Goal: Download file/media

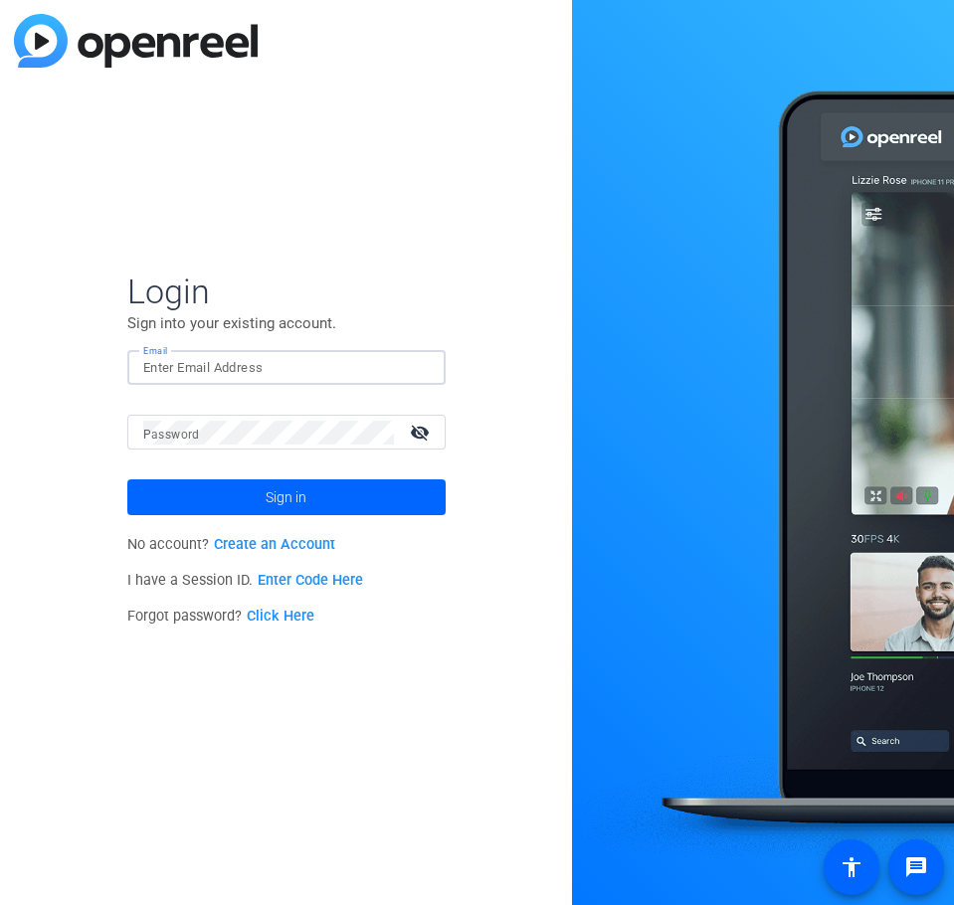
click at [237, 377] on input "Email" at bounding box center [286, 368] width 286 height 24
click at [319, 748] on div "Login Sign into your existing account. Email Password visibility_off Sign in No…" at bounding box center [286, 452] width 572 height 905
click at [199, 360] on input "Email" at bounding box center [286, 368] width 286 height 24
paste input "[EMAIL_ADDRESS][DOMAIN_NAME]"
type input "[EMAIL_ADDRESS][DOMAIN_NAME]"
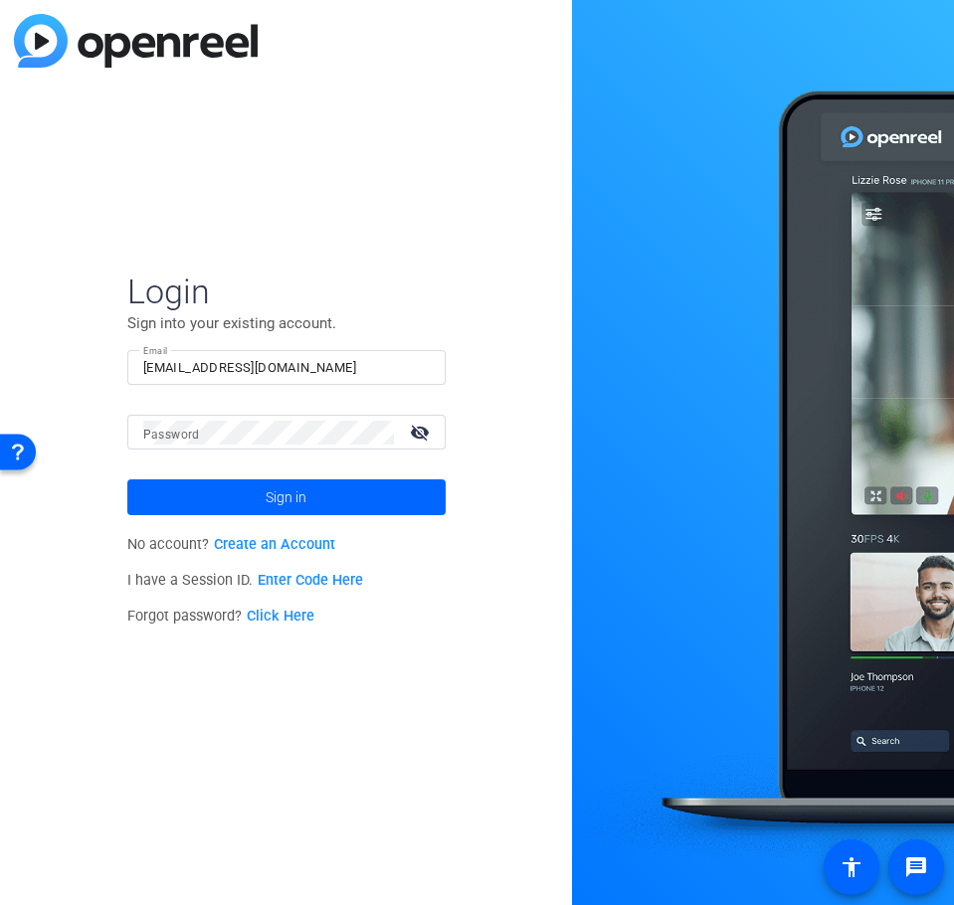
click at [214, 743] on div "Login Sign into your existing account. Email [EMAIL_ADDRESS][DOMAIN_NAME] Passw…" at bounding box center [286, 452] width 572 height 905
click at [190, 441] on mat-label "Password" at bounding box center [171, 435] width 57 height 14
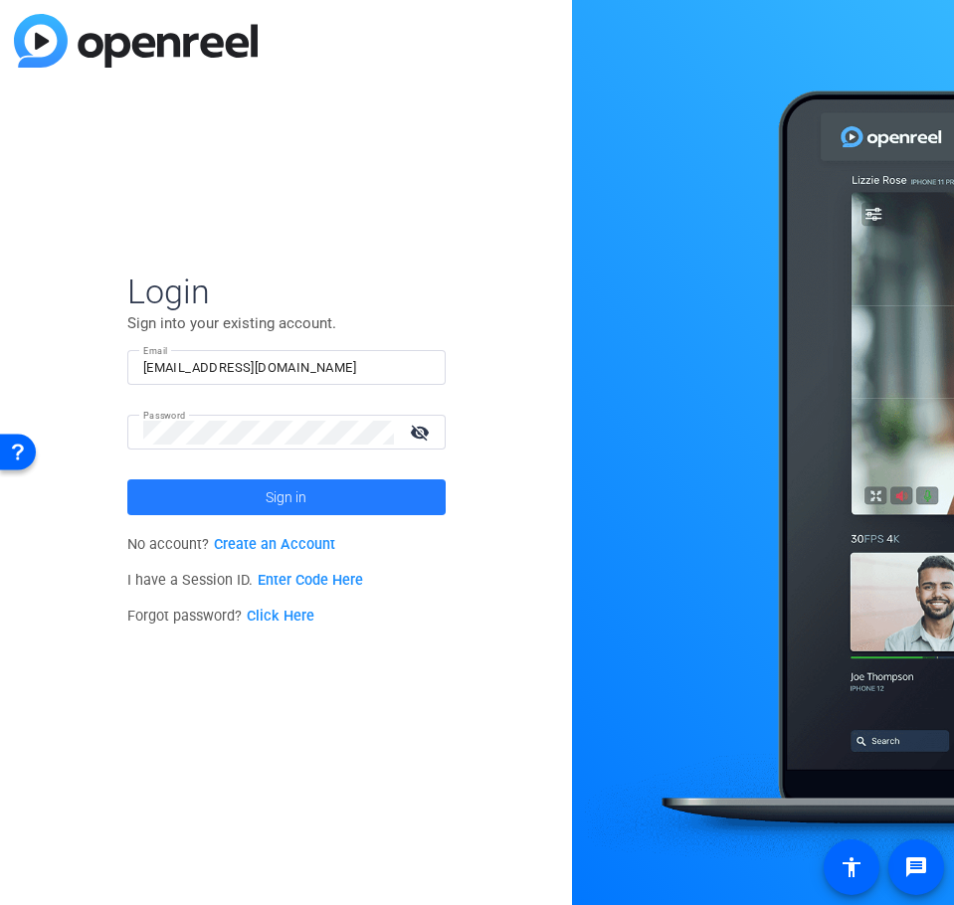
click at [227, 497] on span at bounding box center [286, 497] width 318 height 48
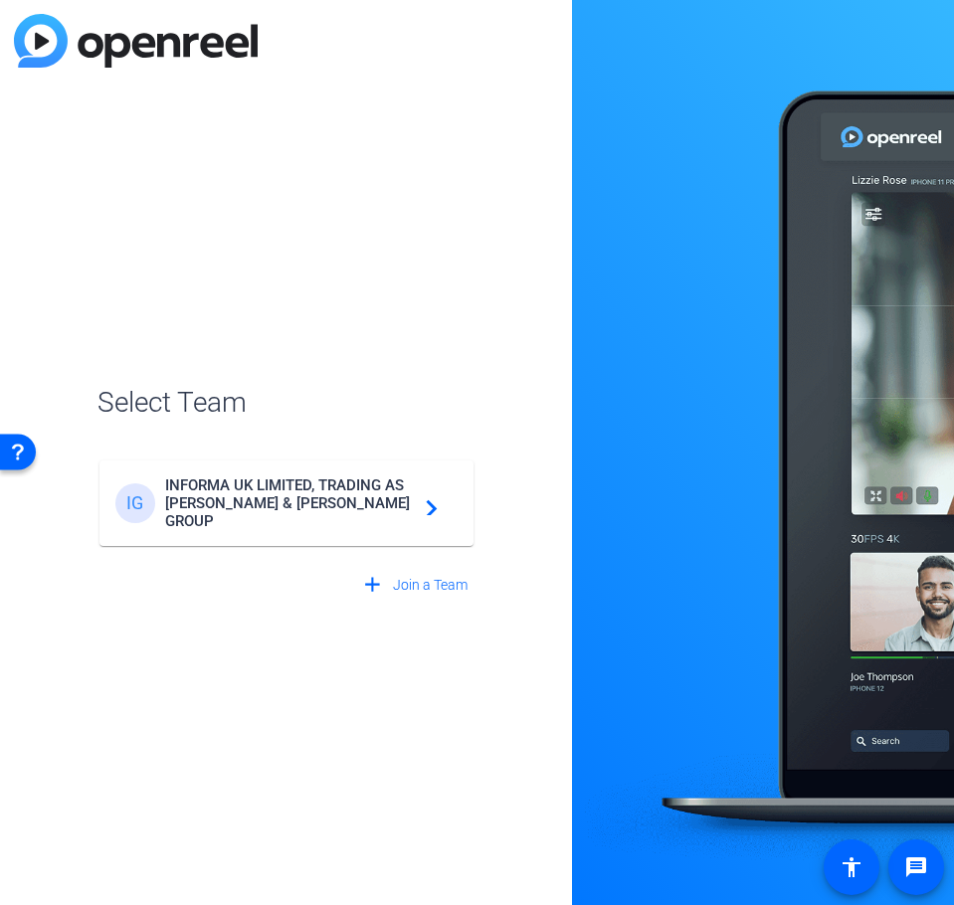
click at [232, 491] on span "INFORMA UK LIMITED, TRADING AS [PERSON_NAME] & [PERSON_NAME] GROUP" at bounding box center [289, 503] width 249 height 54
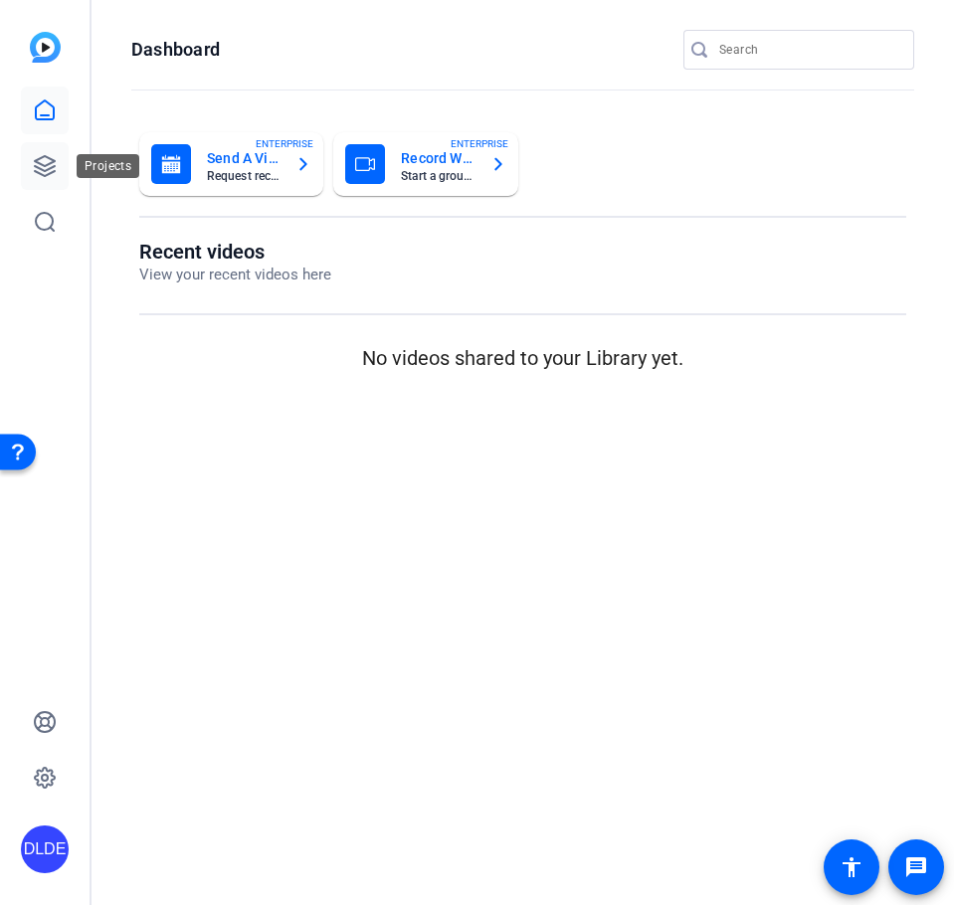
click at [40, 164] on icon at bounding box center [45, 166] width 20 height 20
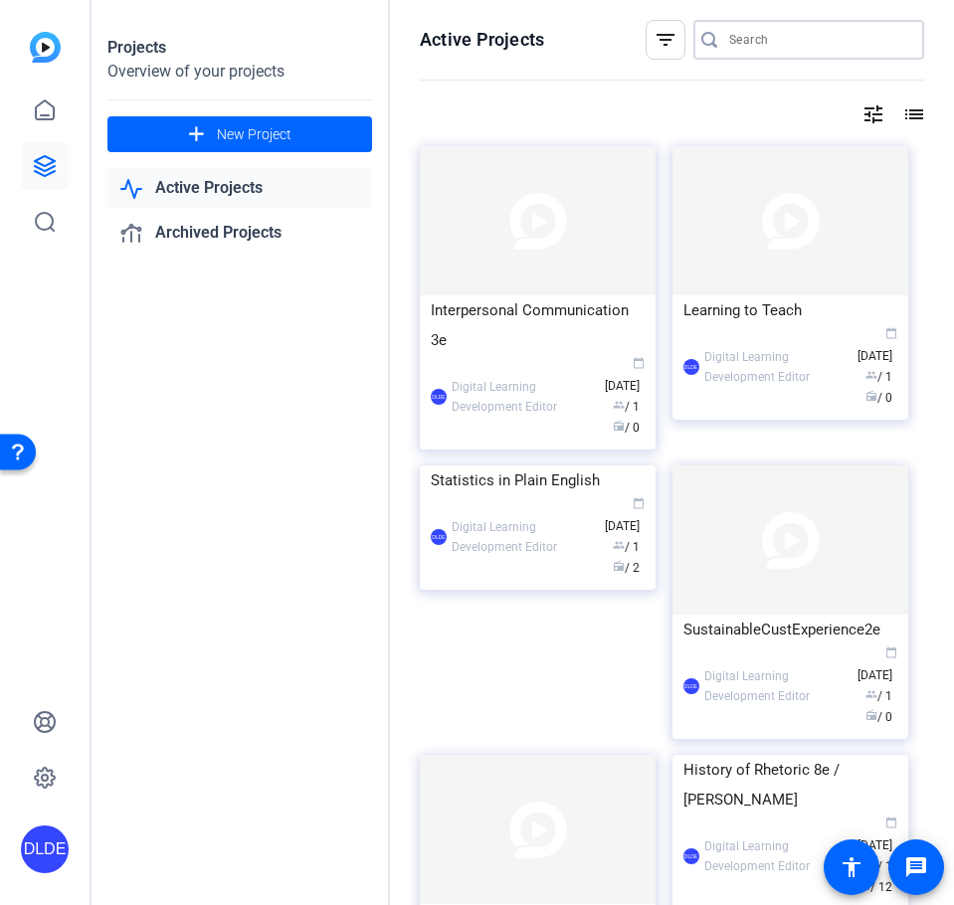
click at [763, 45] on input "Search" at bounding box center [818, 40] width 179 height 24
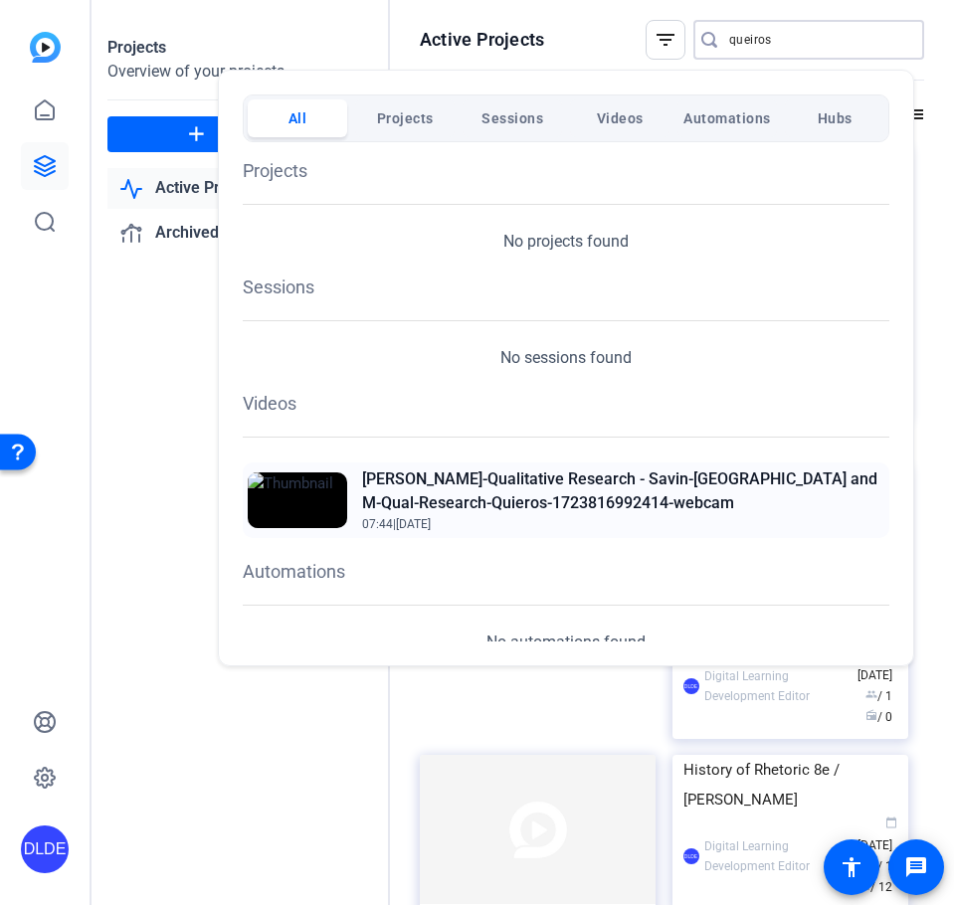
click at [552, 472] on h2 "[PERSON_NAME]-Qualitative Research - Savin-[GEOGRAPHIC_DATA] and M-Qual-Researc…" at bounding box center [623, 491] width 522 height 48
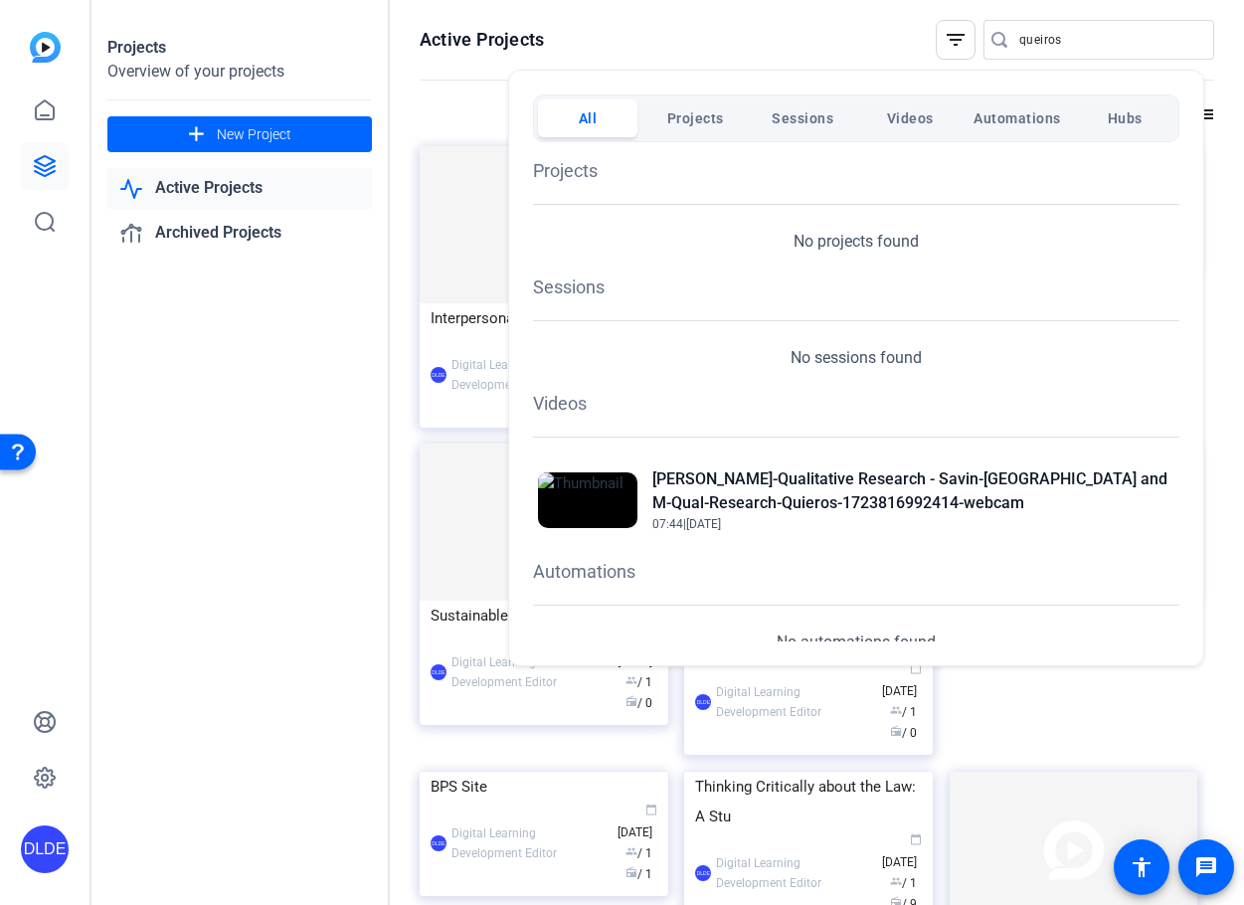
click at [953, 297] on div "All Projects Sessions Videos Automations Hubs Projects No projects found Sessio…" at bounding box center [856, 368] width 696 height 597
click at [646, 36] on div at bounding box center [622, 452] width 1244 height 905
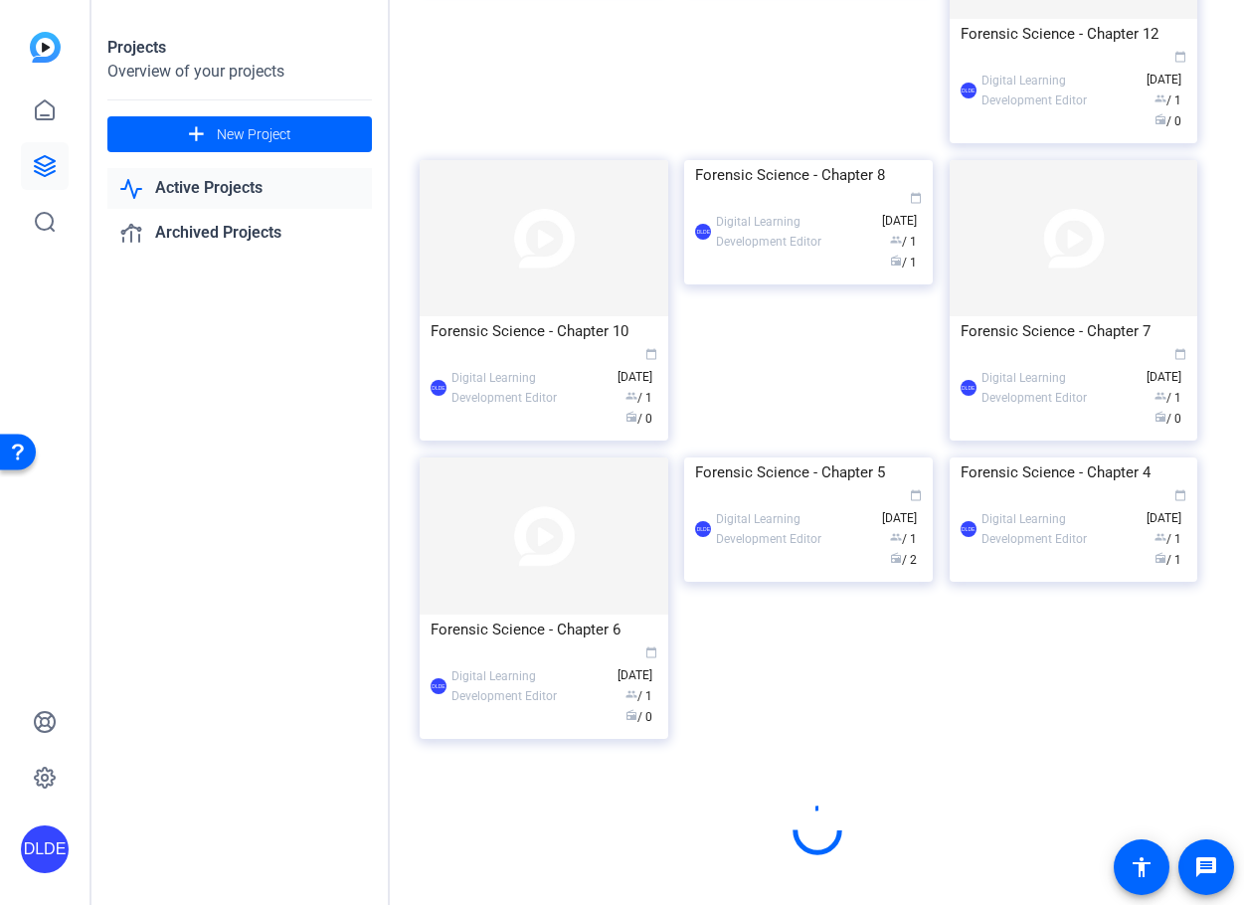
scroll to position [2329, 0]
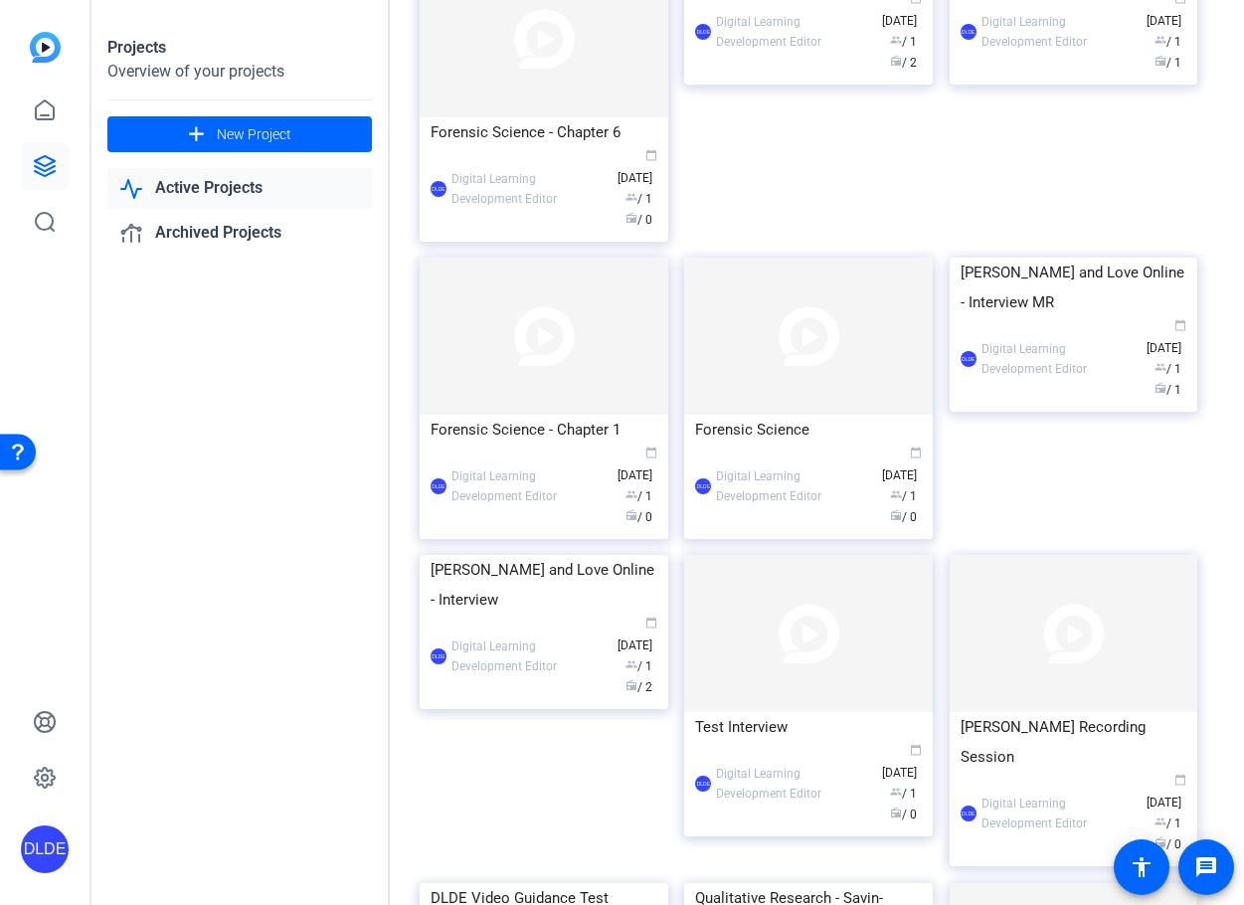
click at [953, 280] on div "Active Projects filter_list queiros tune list Interpersonal Communication 3e DL…" at bounding box center [817, 452] width 854 height 905
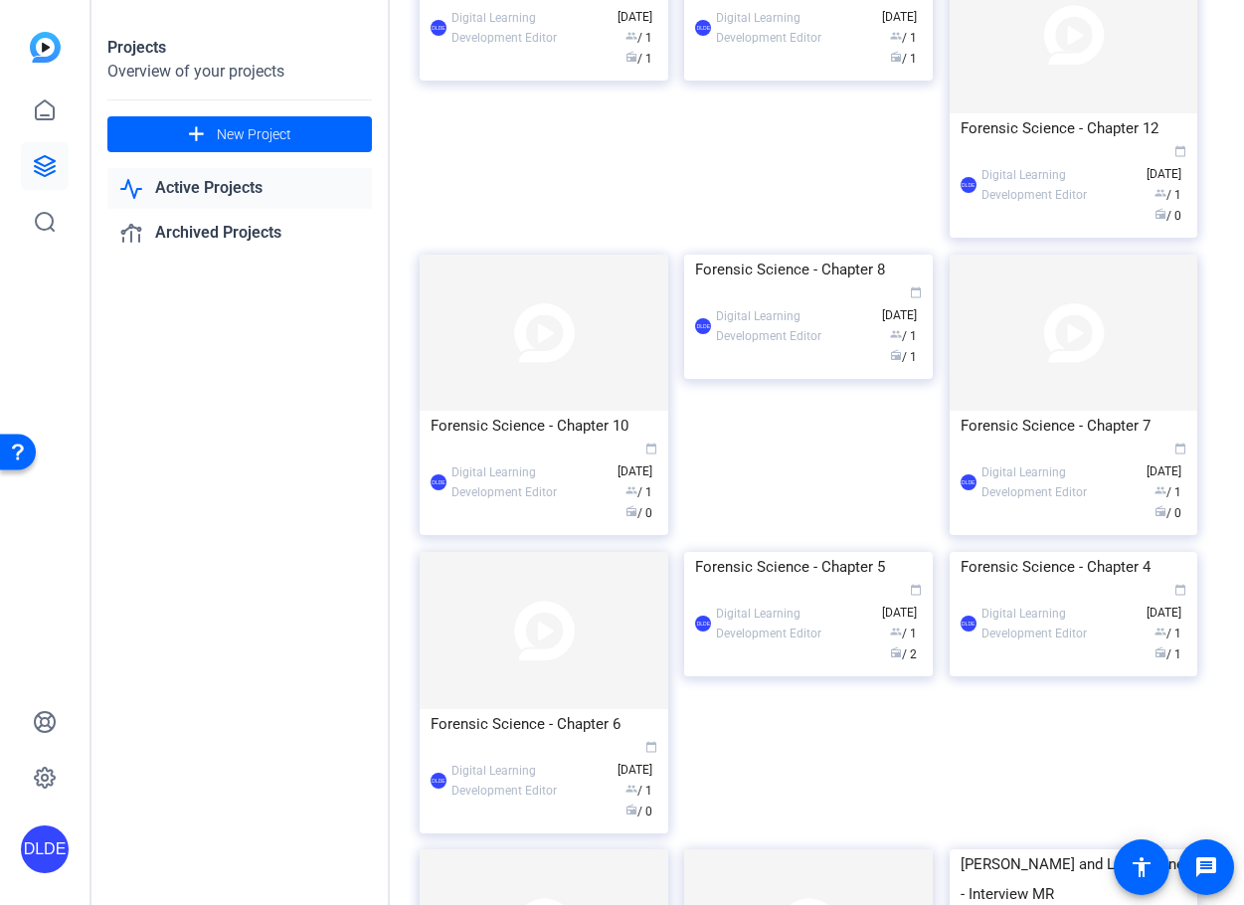
scroll to position [0, 0]
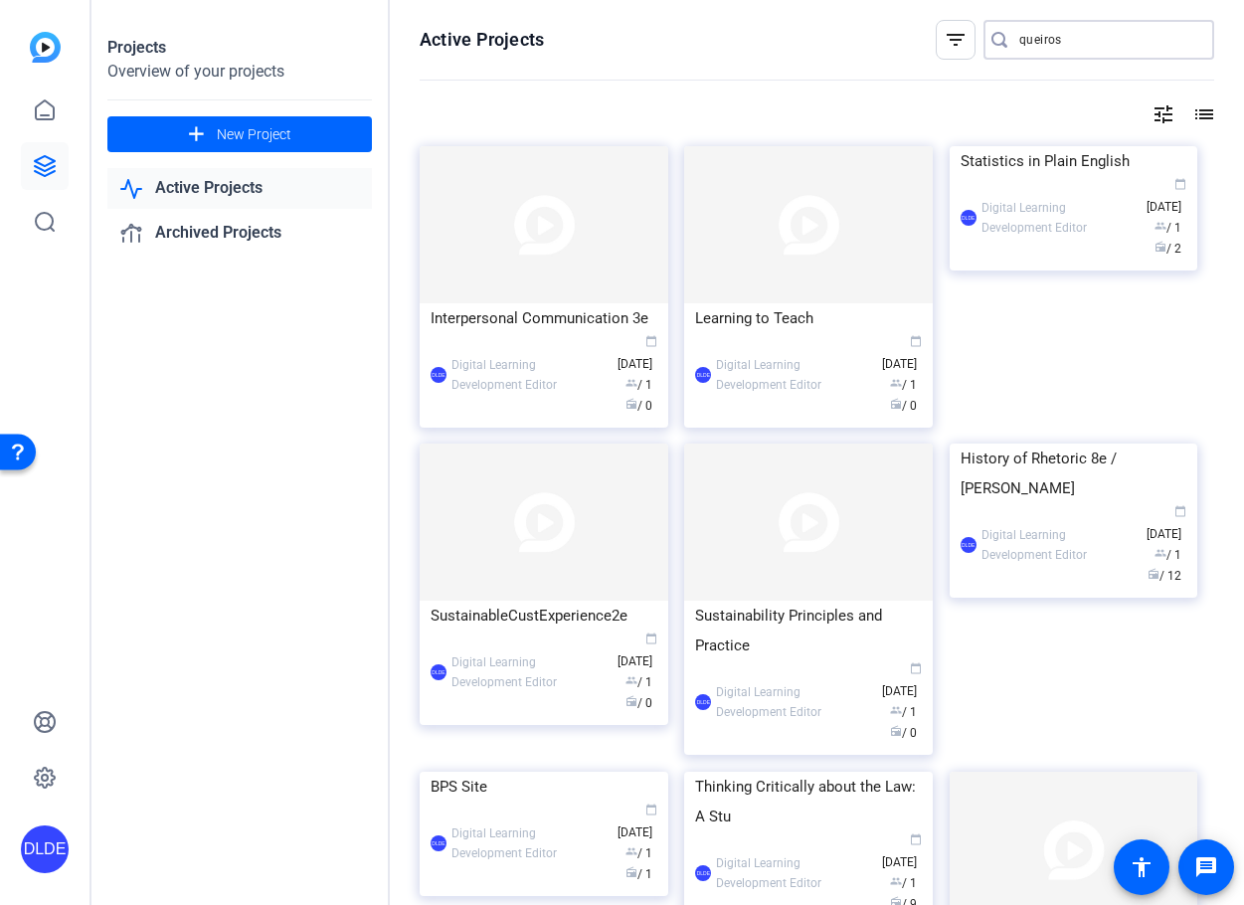
click at [953, 36] on input "queiros" at bounding box center [1108, 40] width 179 height 24
click at [953, 48] on input "queiros" at bounding box center [1108, 40] width 179 height 24
type input "qualitative research"
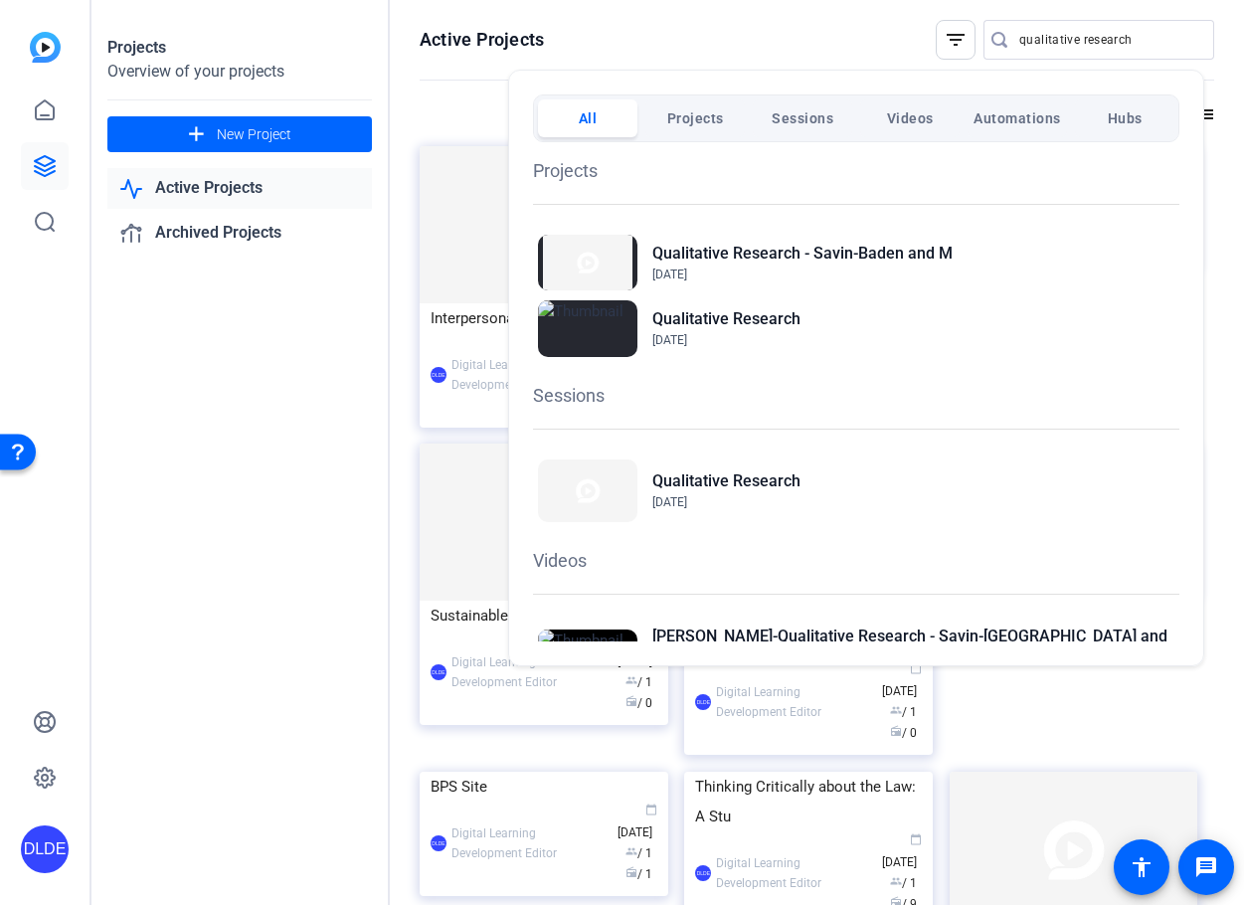
click at [848, 38] on div at bounding box center [622, 452] width 1244 height 905
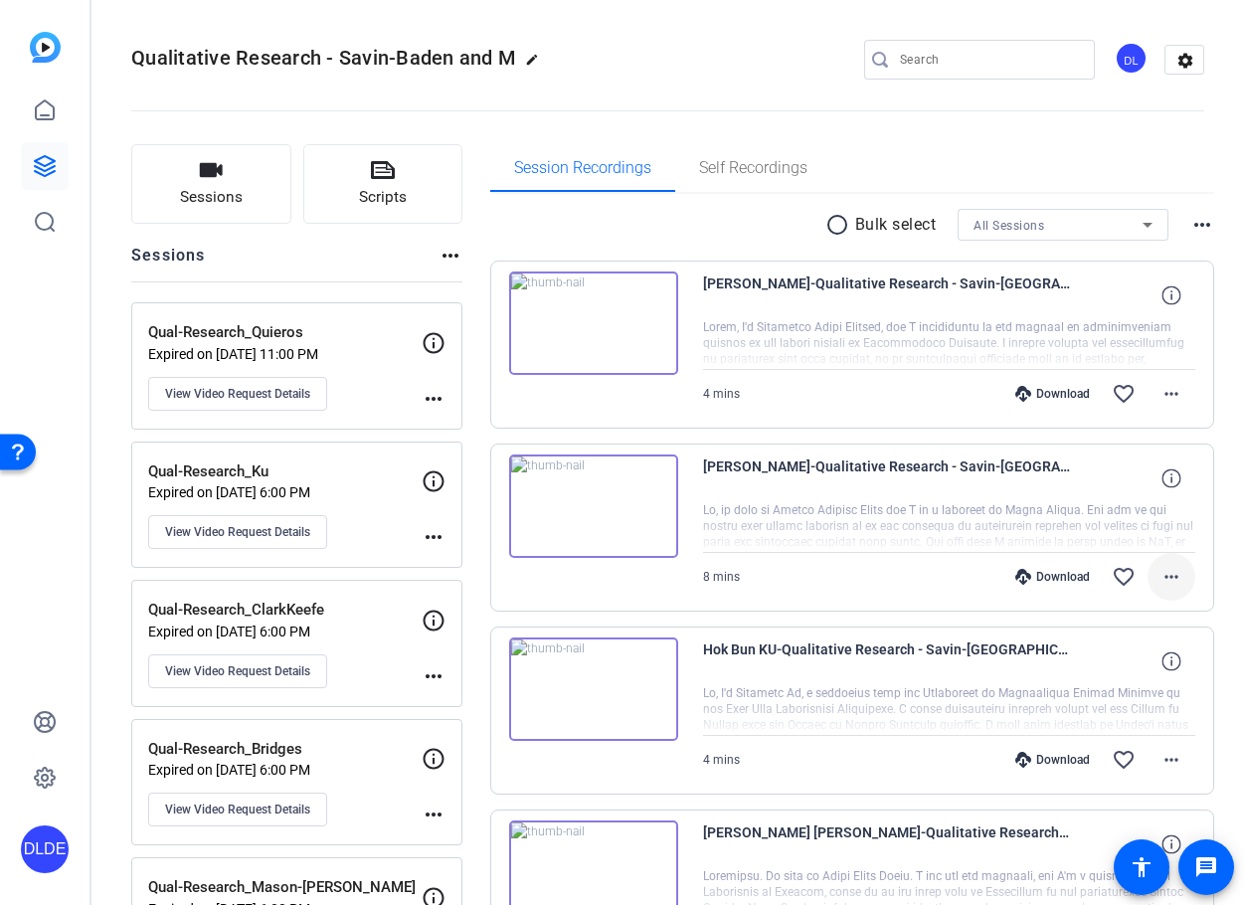
click at [953, 574] on mat-icon "more_horiz" at bounding box center [1172, 577] width 24 height 24
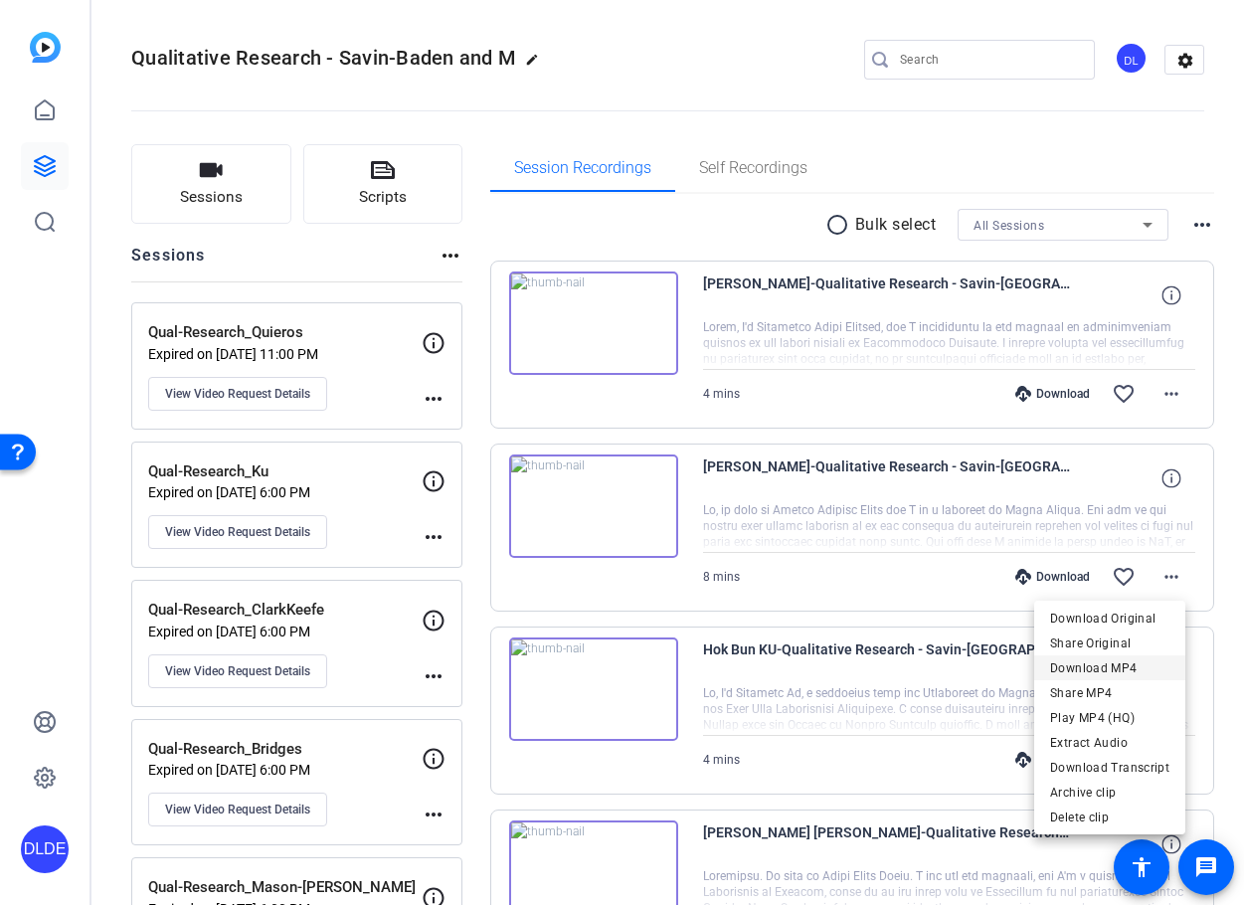
click at [953, 669] on span "Download MP4" at bounding box center [1109, 668] width 119 height 24
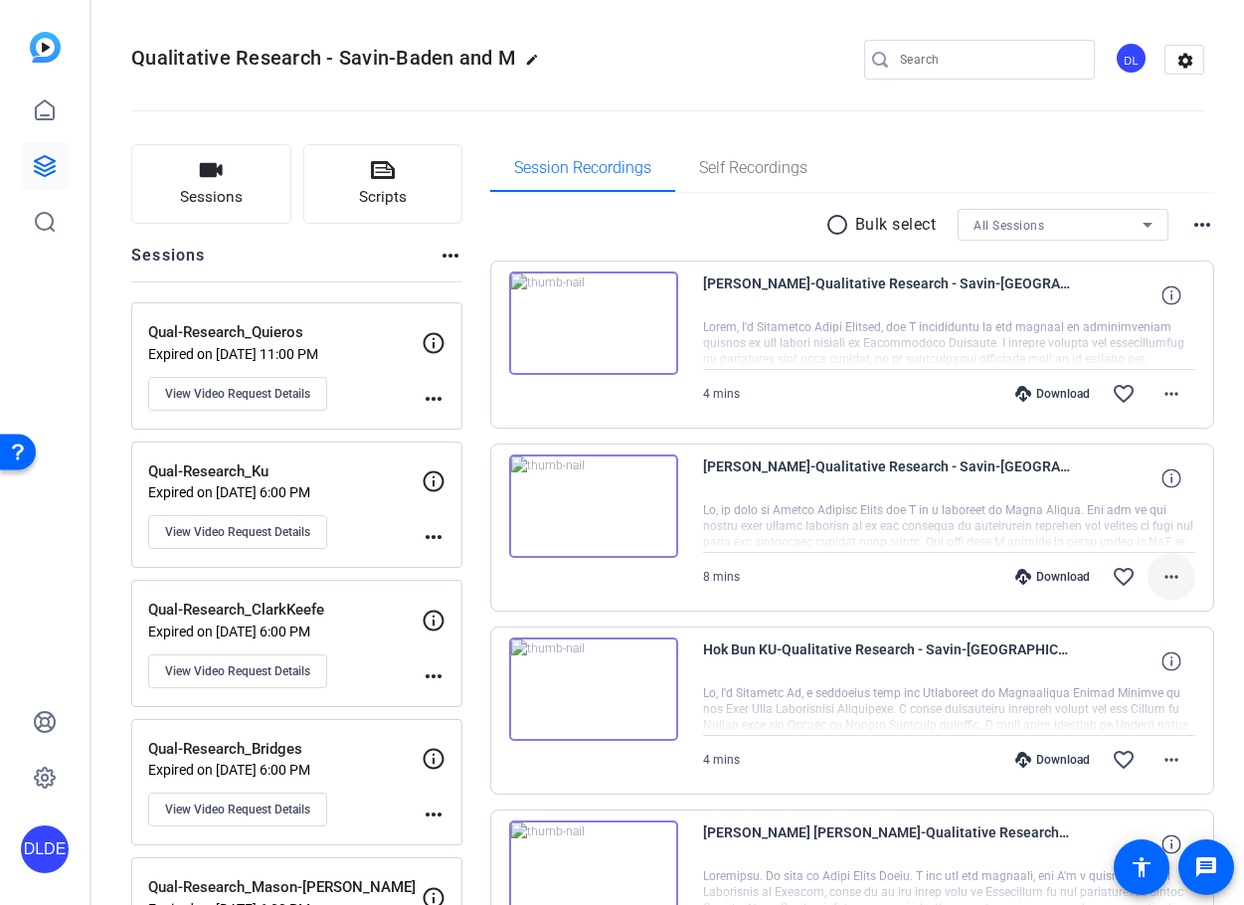
click at [953, 578] on mat-icon "more_horiz" at bounding box center [1172, 577] width 24 height 24
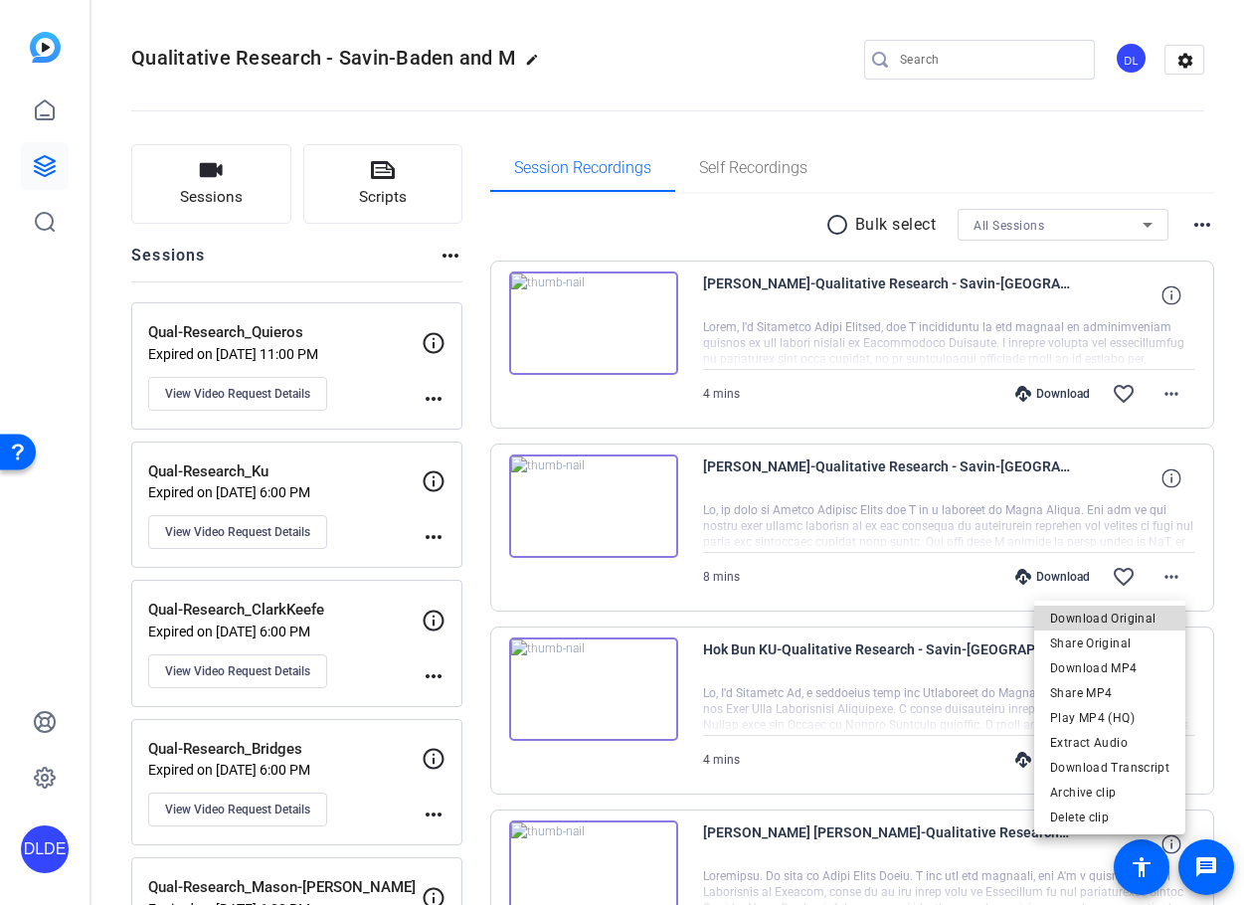
click at [953, 618] on span "Download Original" at bounding box center [1109, 619] width 119 height 24
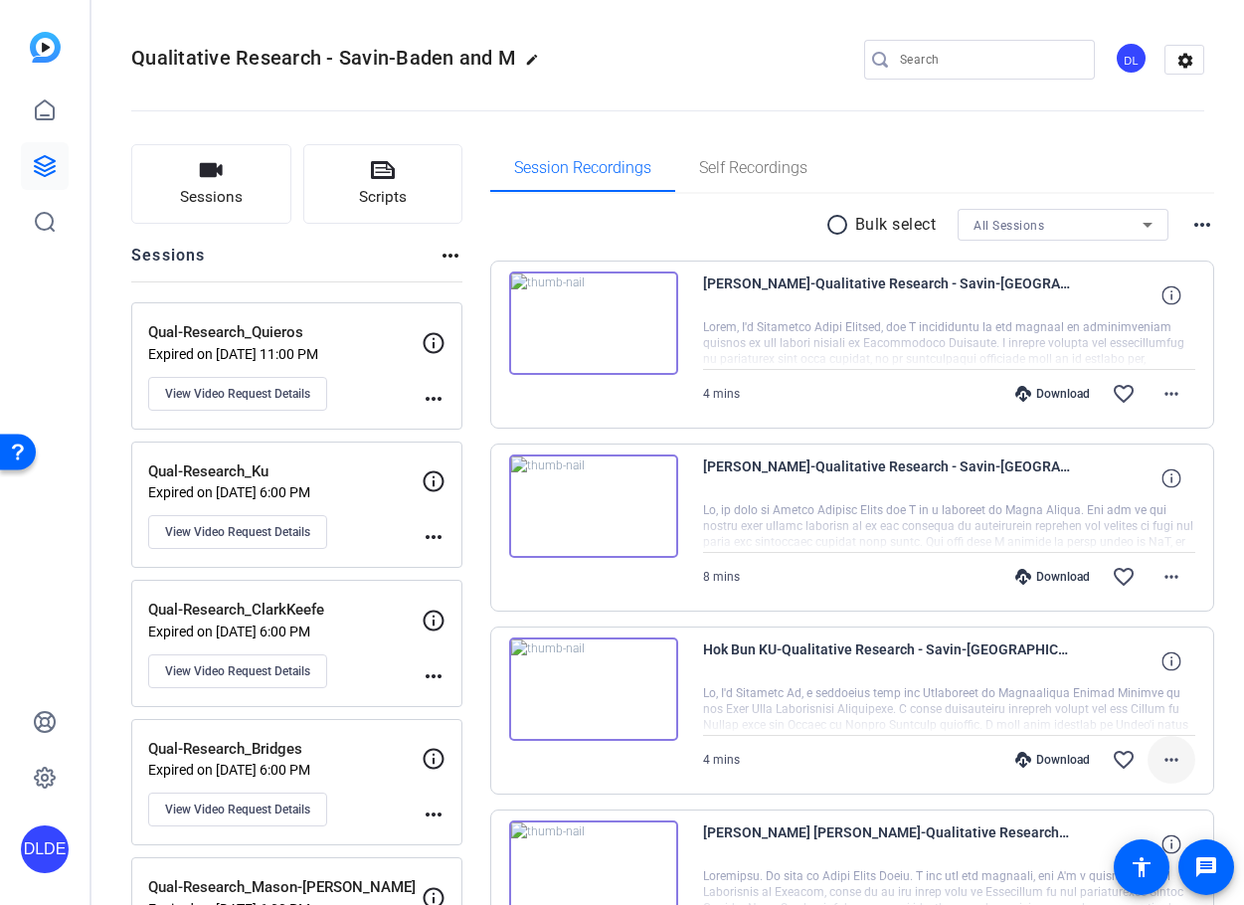
click at [953, 758] on mat-icon "more_horiz" at bounding box center [1172, 760] width 24 height 24
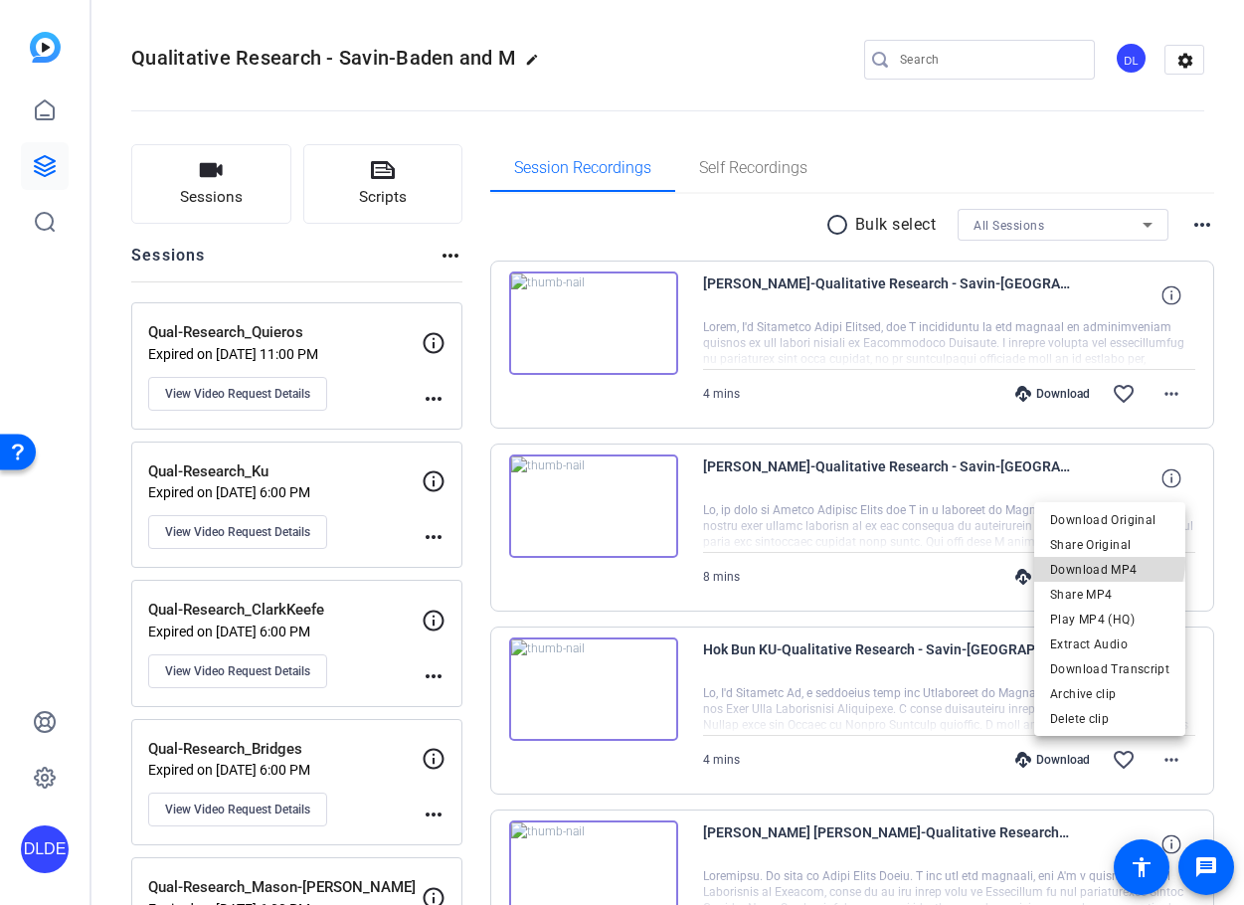
click at [953, 562] on span "Download MP4" at bounding box center [1109, 570] width 119 height 24
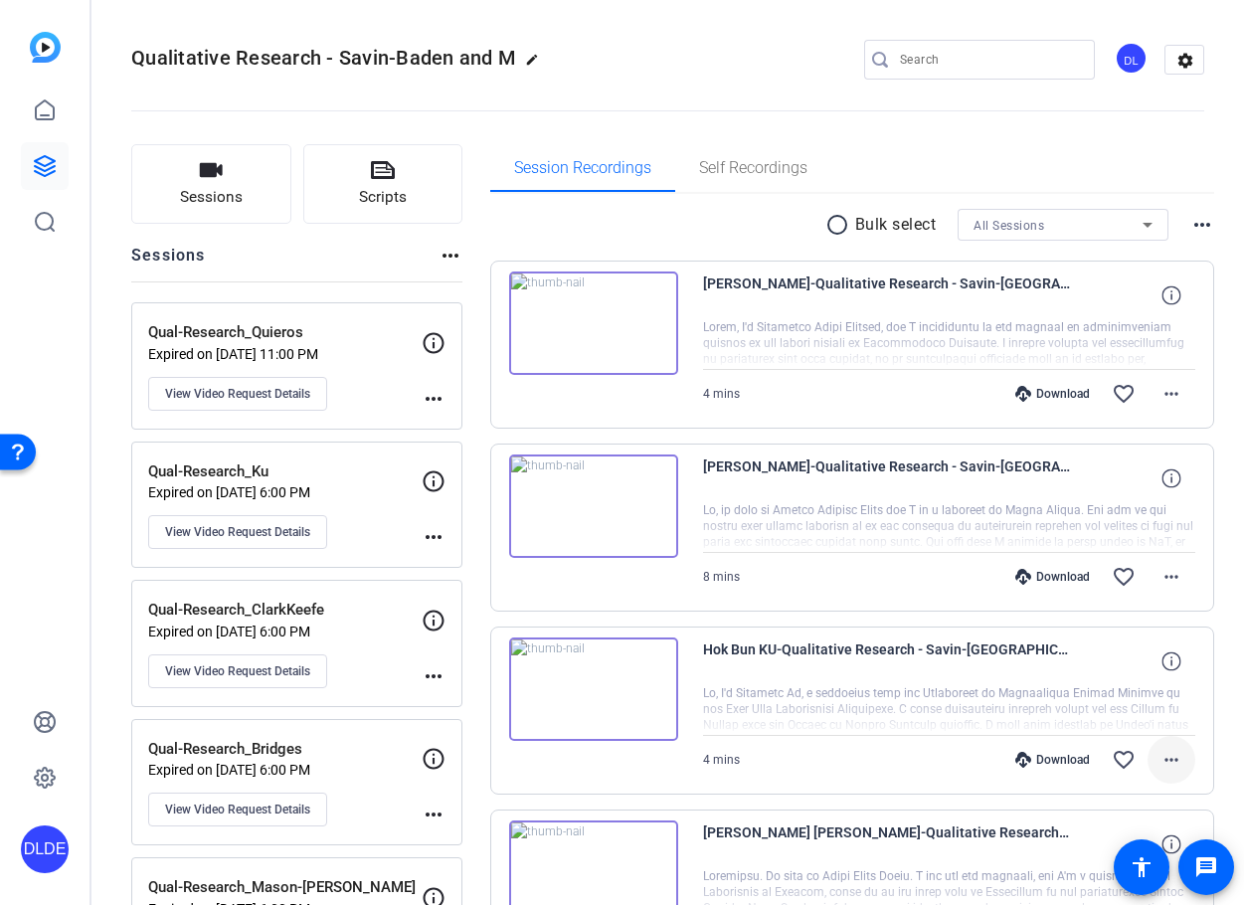
click at [953, 755] on mat-icon "more_horiz" at bounding box center [1172, 760] width 24 height 24
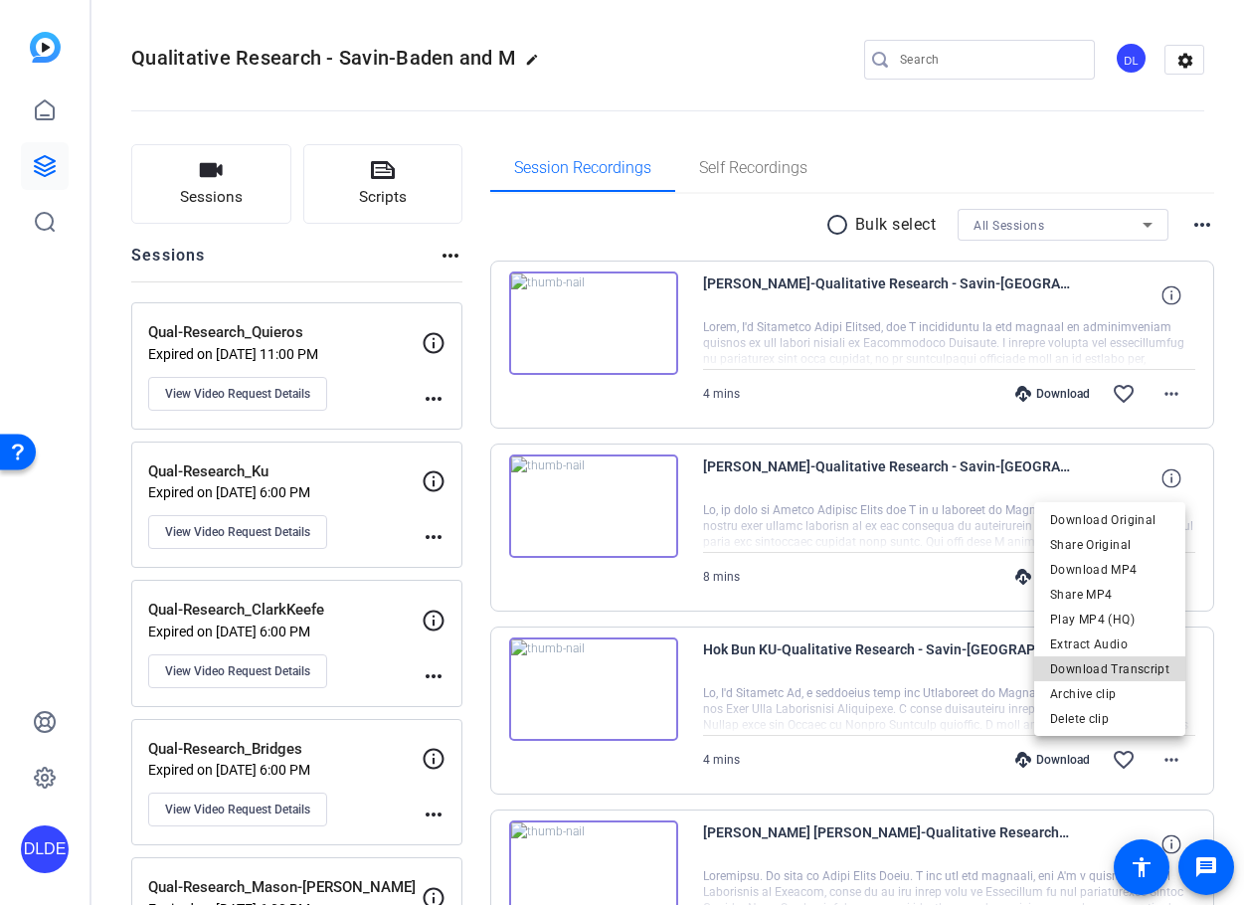
click at [953, 671] on span "Download Transcript" at bounding box center [1109, 669] width 119 height 24
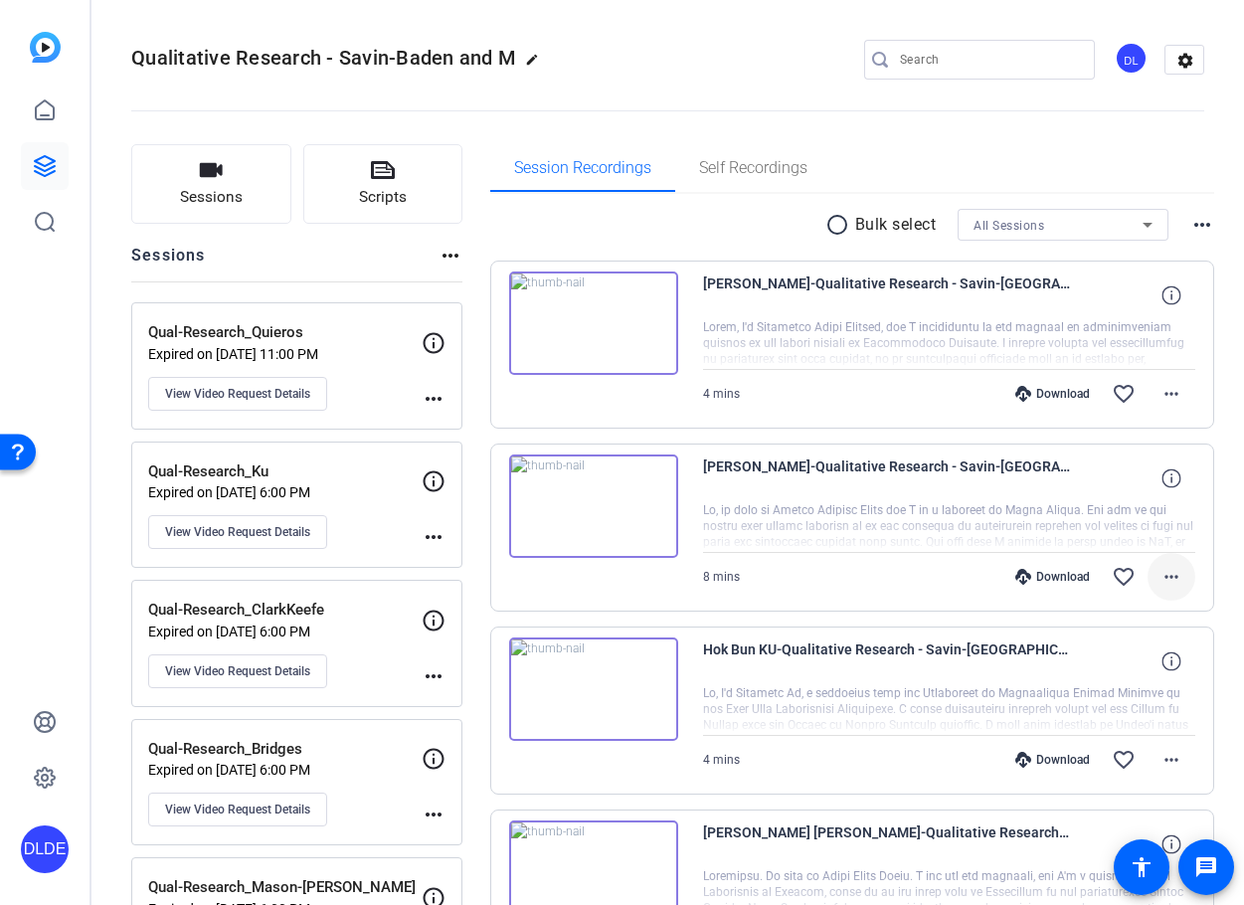
click at [953, 571] on span at bounding box center [1172, 577] width 48 height 48
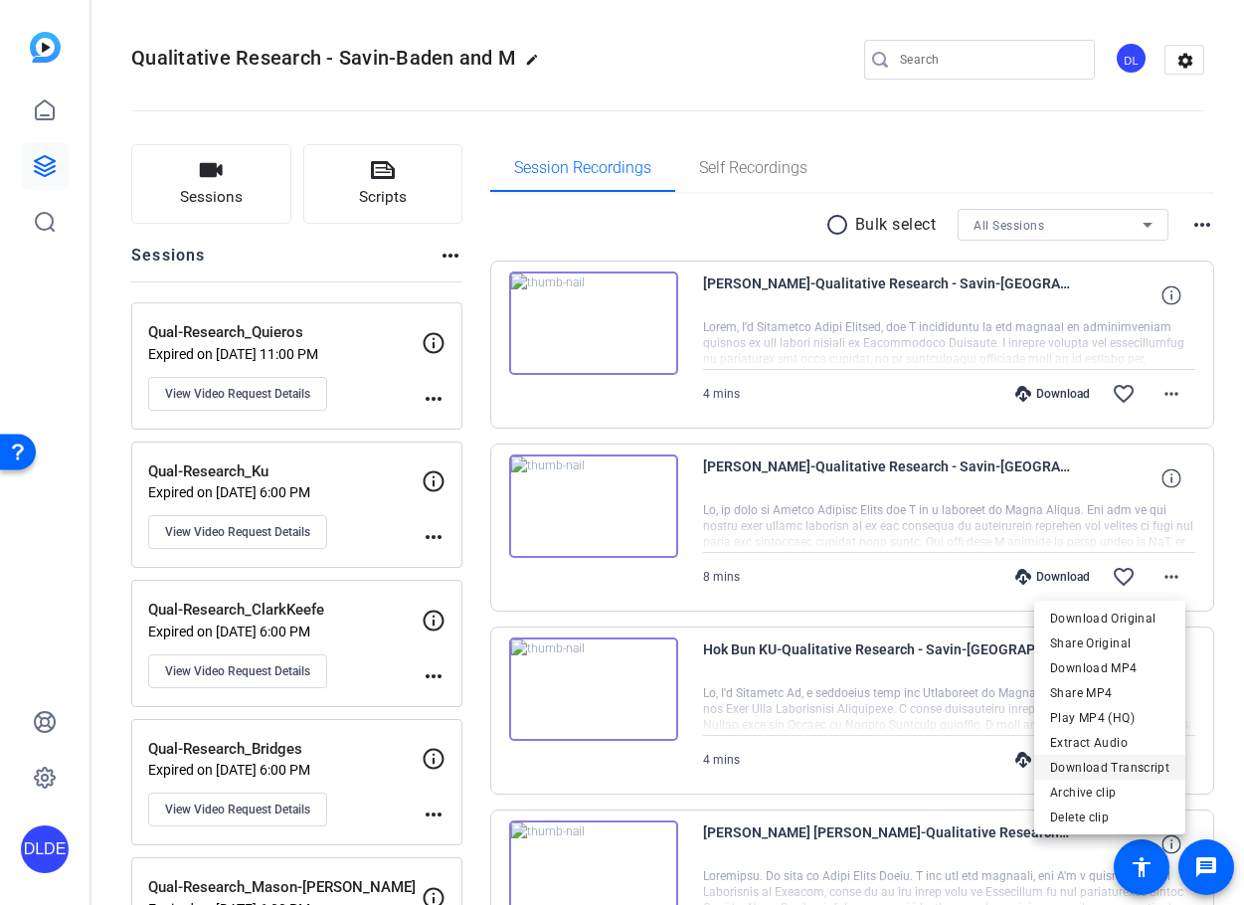
click at [953, 760] on span "Download Transcript" at bounding box center [1109, 768] width 119 height 24
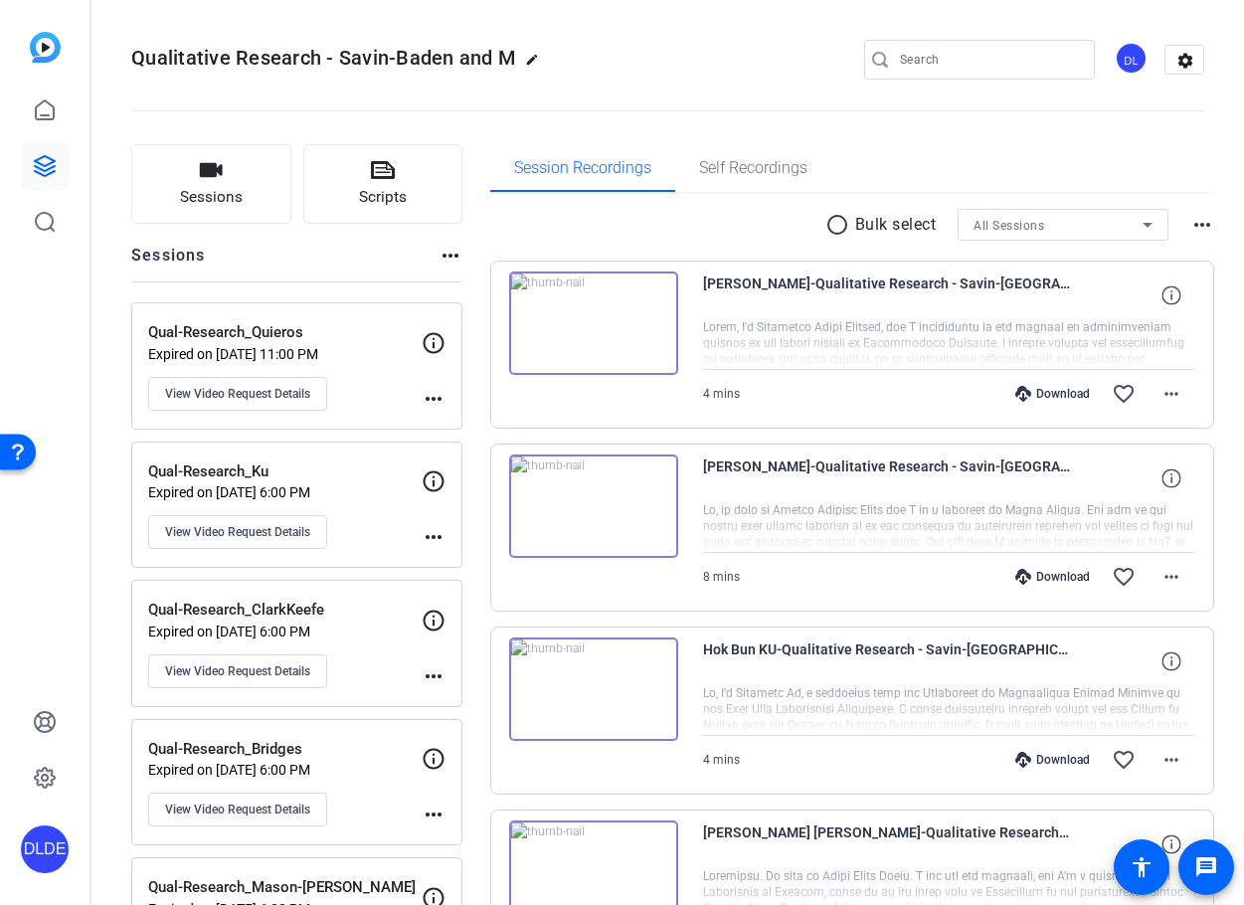
click at [953, 154] on div "Session Recordings Self Recordings" at bounding box center [852, 168] width 725 height 48
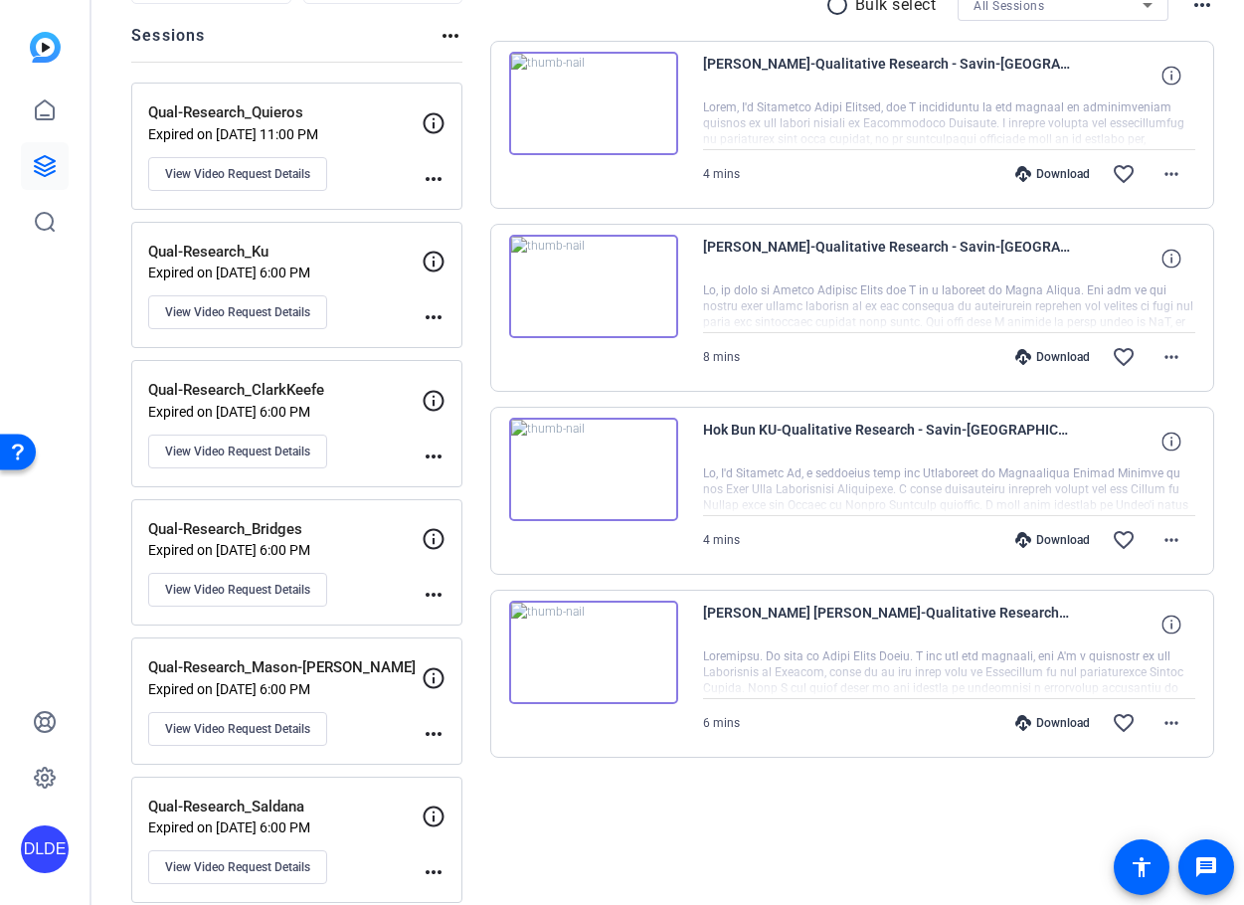
scroll to position [243, 0]
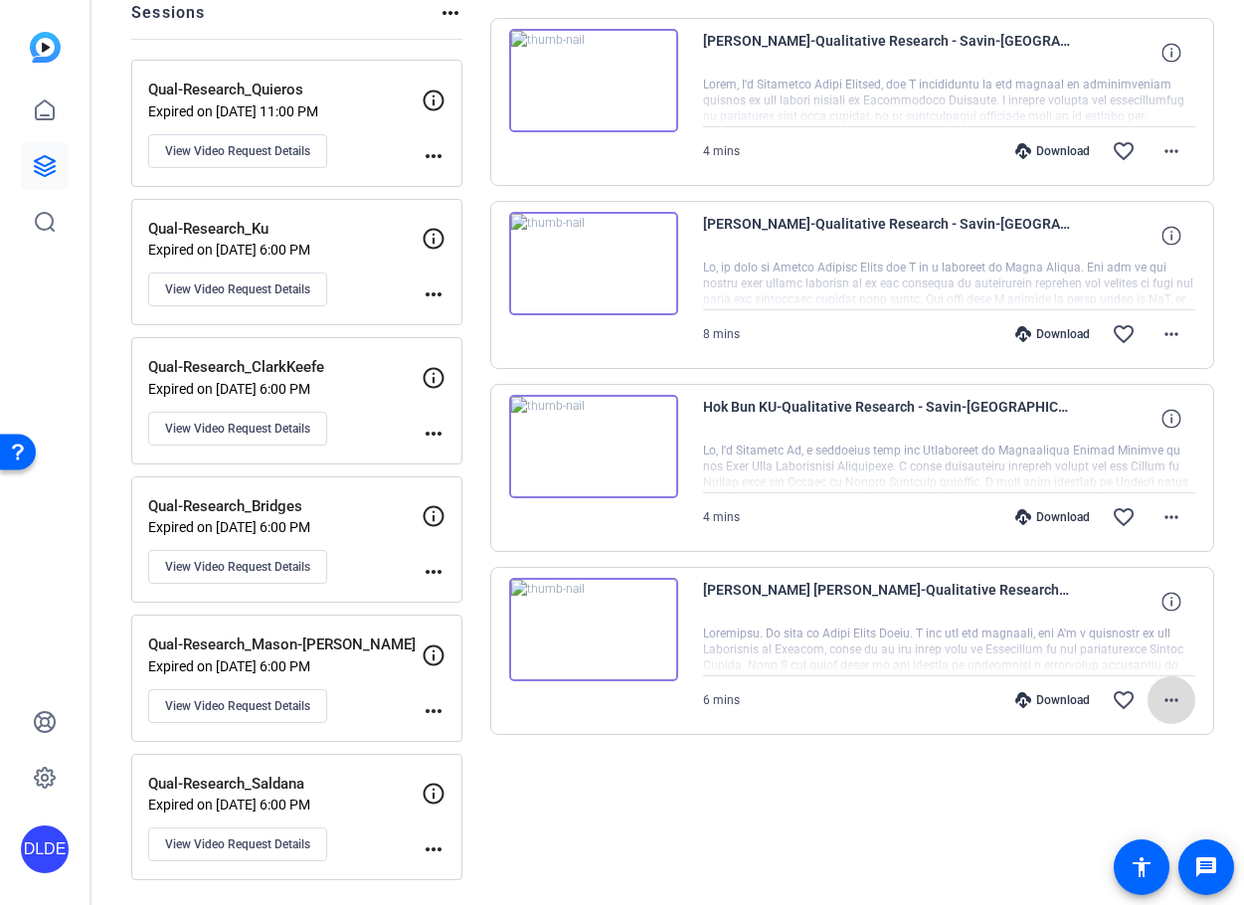
click at [953, 707] on mat-icon "more_horiz" at bounding box center [1172, 700] width 24 height 24
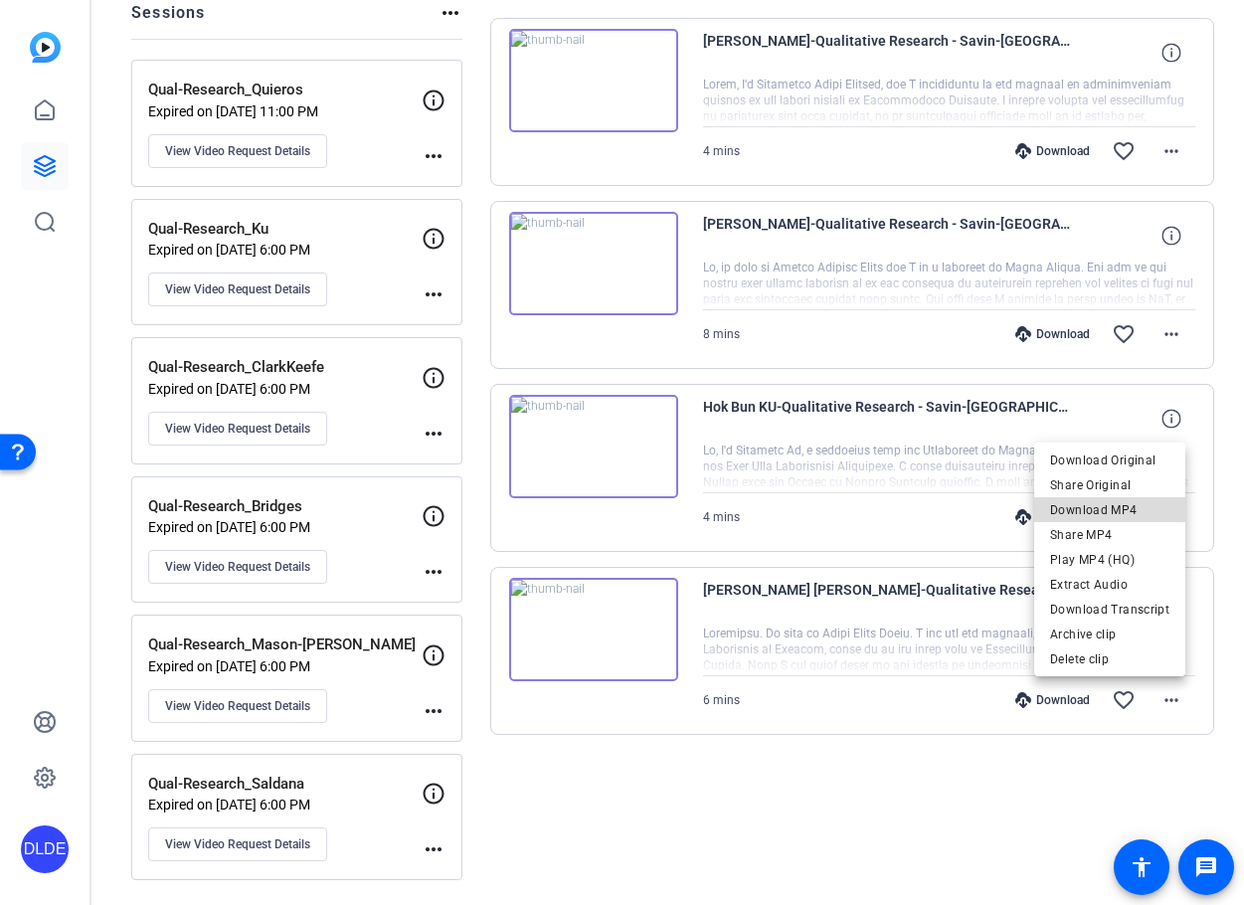
click at [953, 516] on span "Download MP4" at bounding box center [1109, 510] width 119 height 24
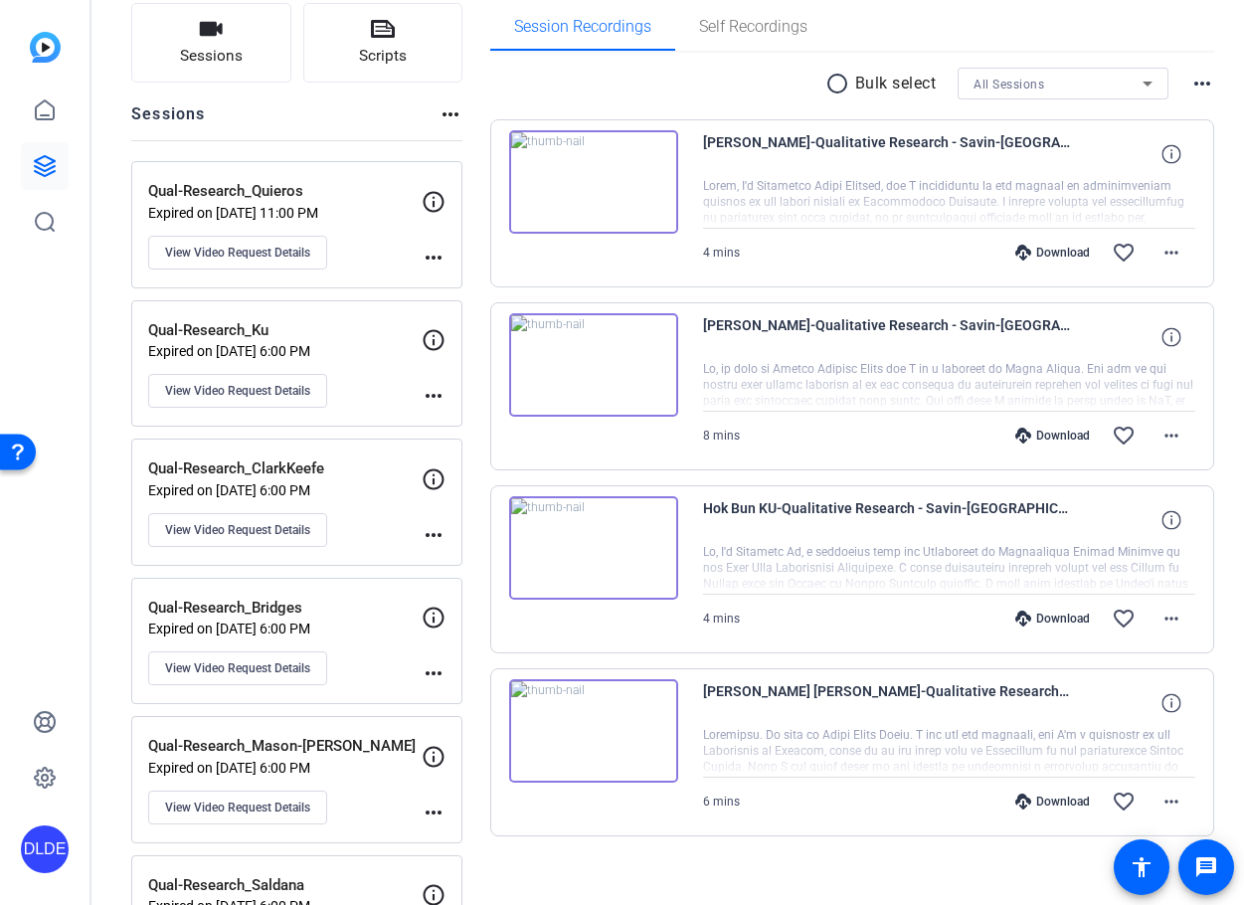
scroll to position [0, 0]
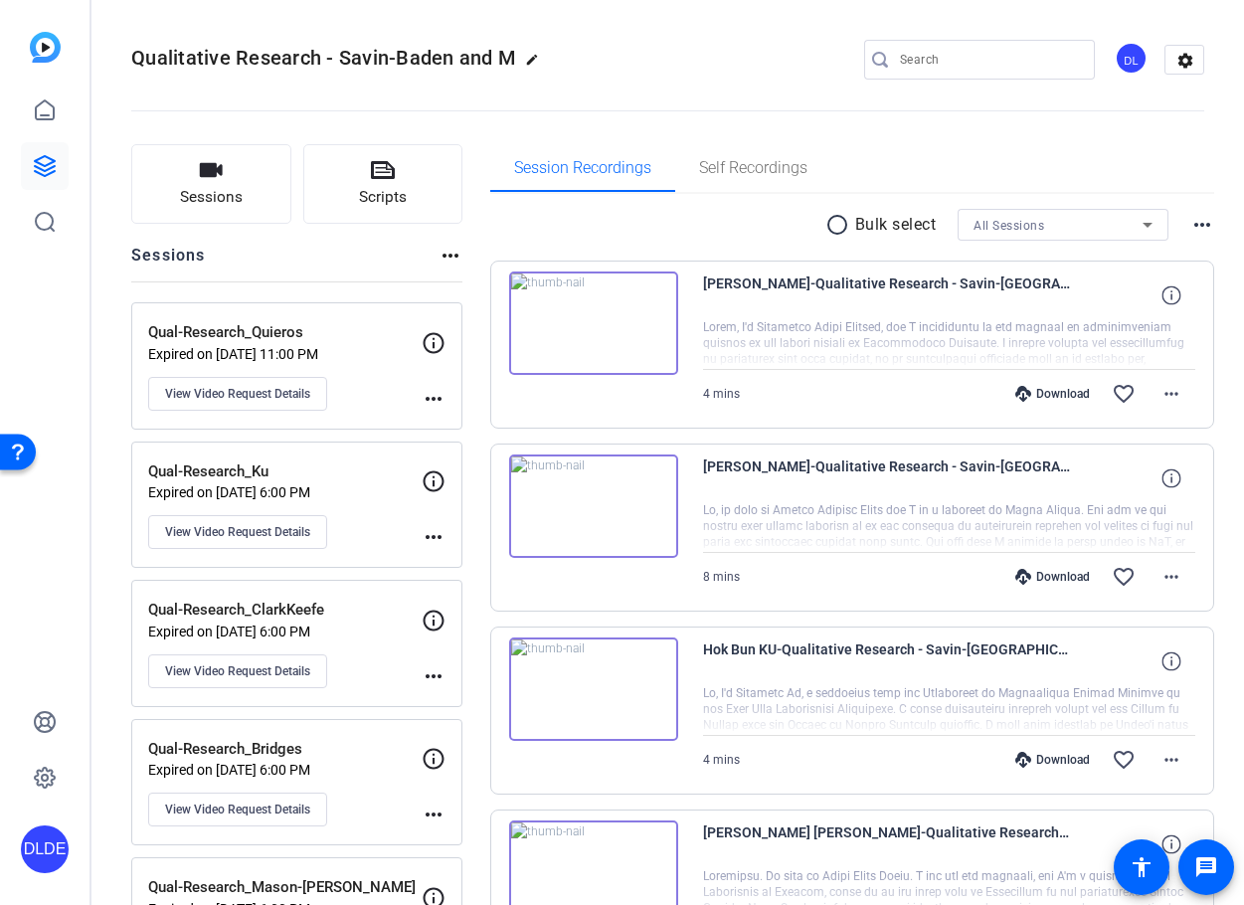
click at [716, 118] on openreel-divider-bar at bounding box center [667, 105] width 1073 height 61
click at [719, 87] on openreel-divider-bar at bounding box center [667, 105] width 1073 height 61
click at [43, 158] on icon at bounding box center [45, 166] width 20 height 20
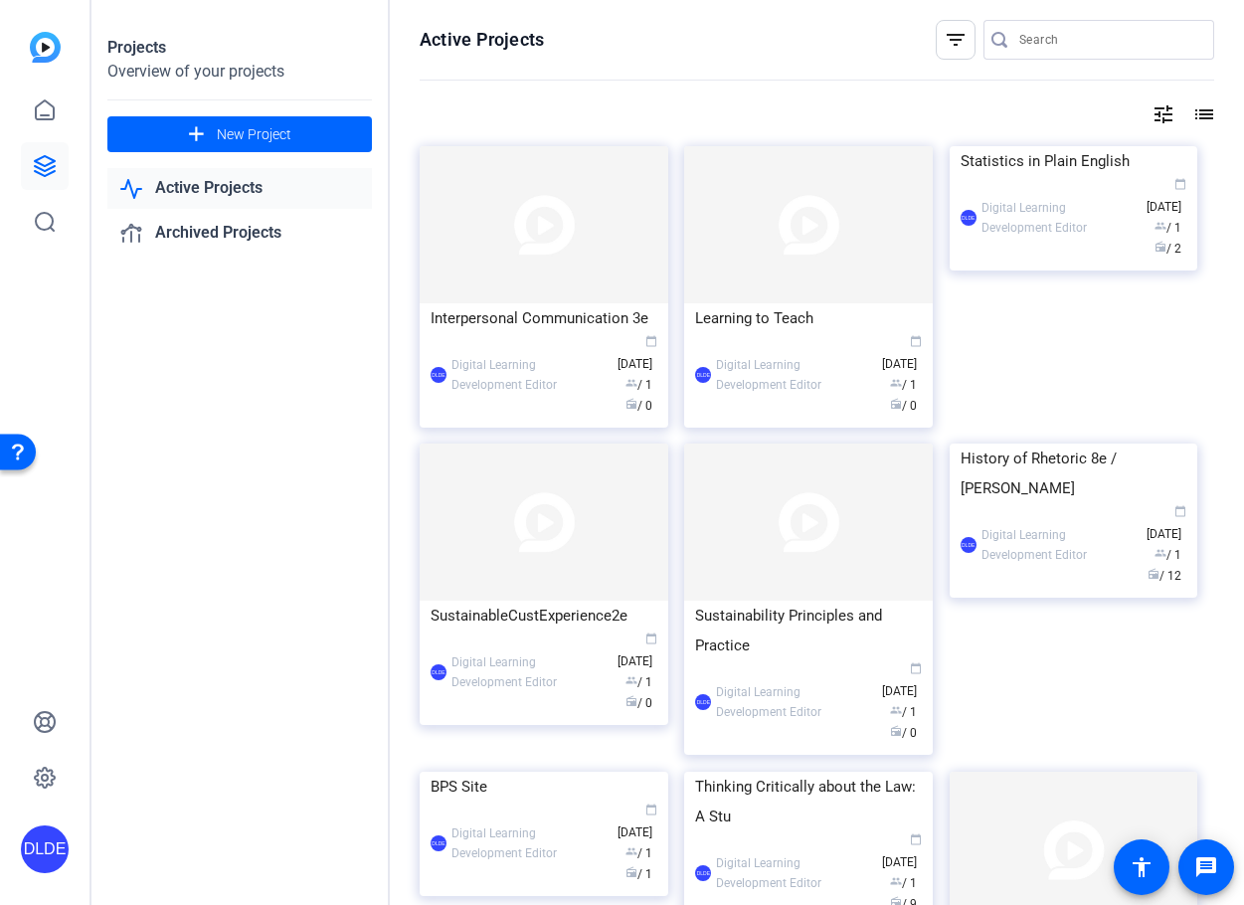
click at [953, 41] on input "Search" at bounding box center [1108, 40] width 179 height 24
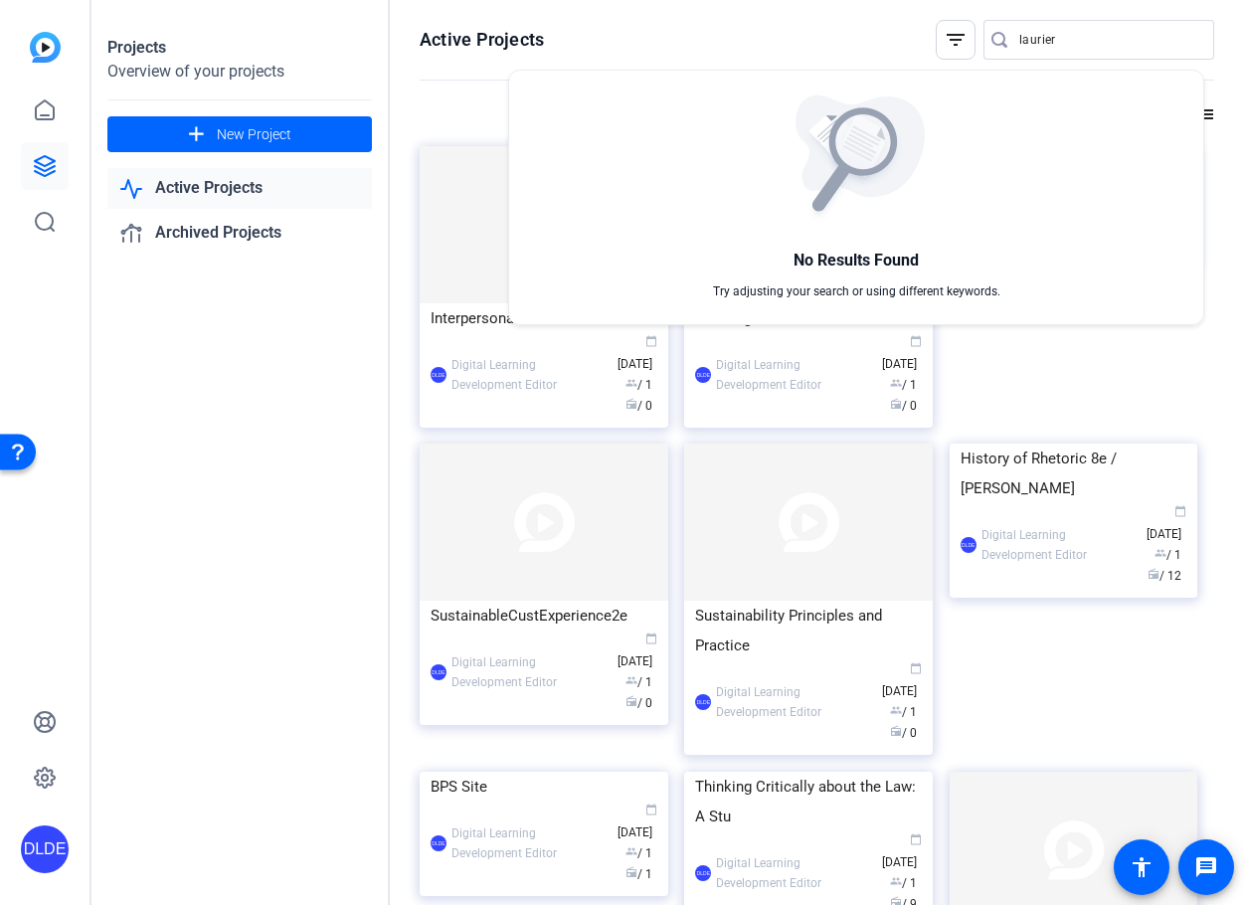
drag, startPoint x: 1096, startPoint y: 43, endPoint x: 971, endPoint y: 36, distance: 125.5
click at [953, 36] on div at bounding box center [622, 452] width 1244 height 905
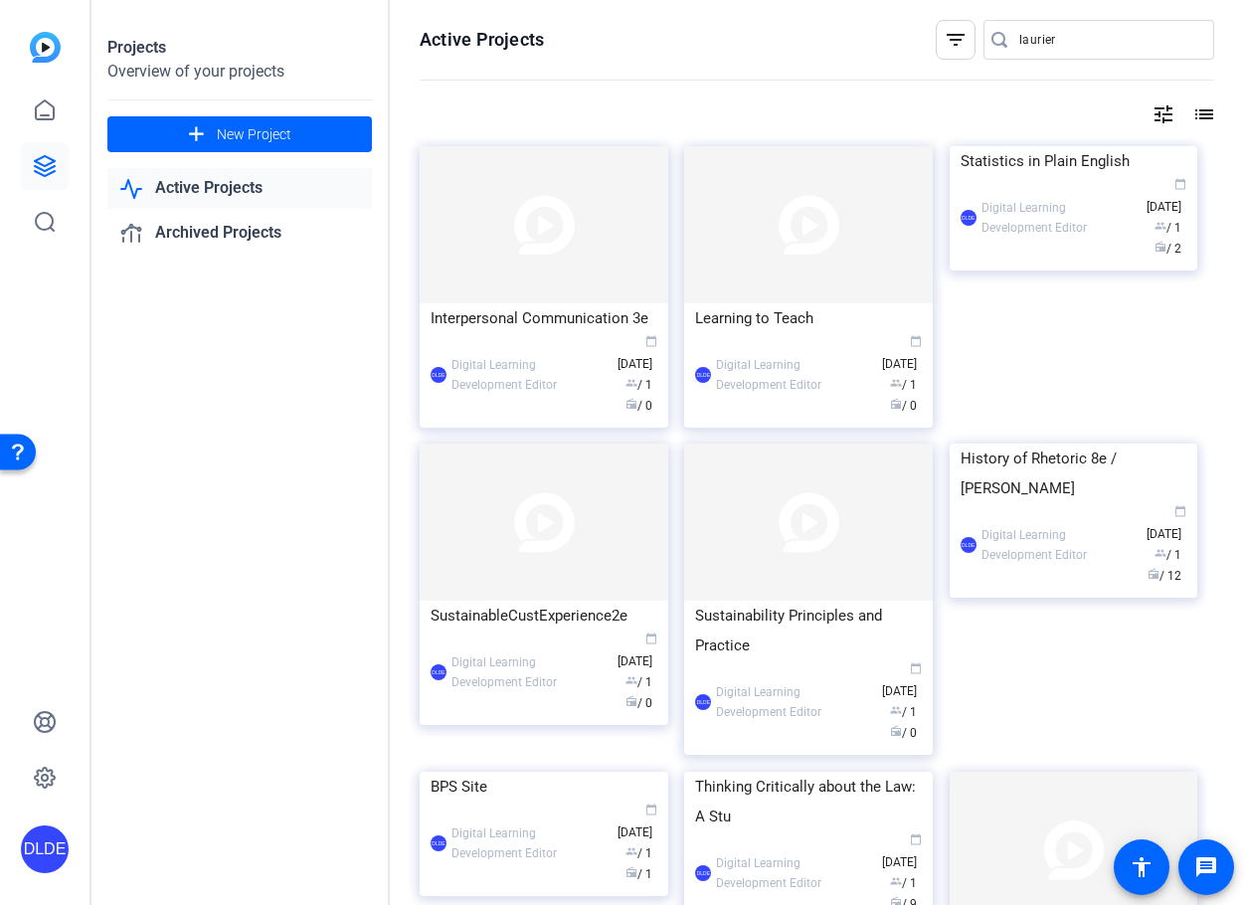
click at [953, 42] on input "laurier" at bounding box center [1108, 40] width 179 height 24
type input "w"
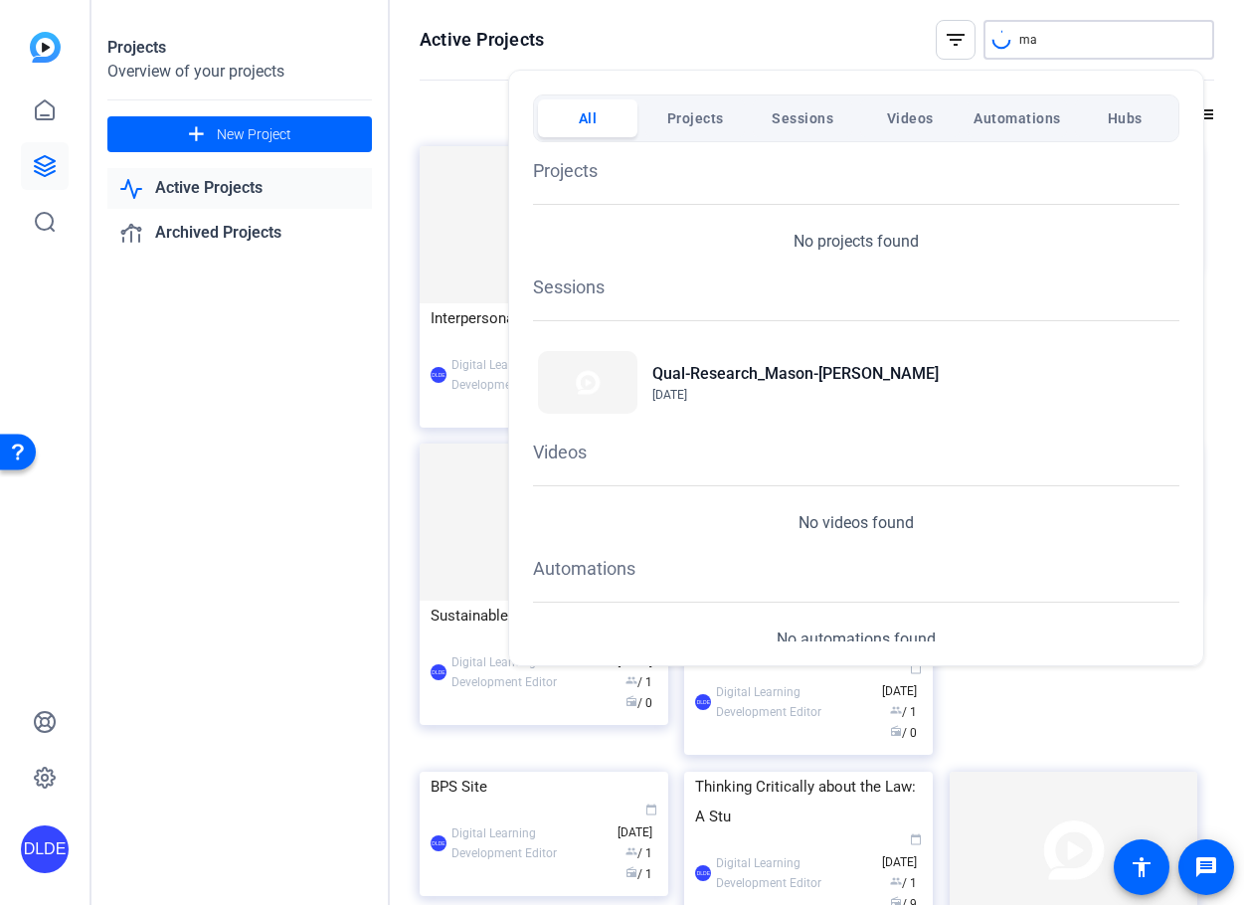
type input "m"
click at [791, 382] on h2 "Qual-Research_Mason-Robbie" at bounding box center [795, 374] width 286 height 24
click at [875, 121] on button "Videos" at bounding box center [909, 118] width 99 height 38
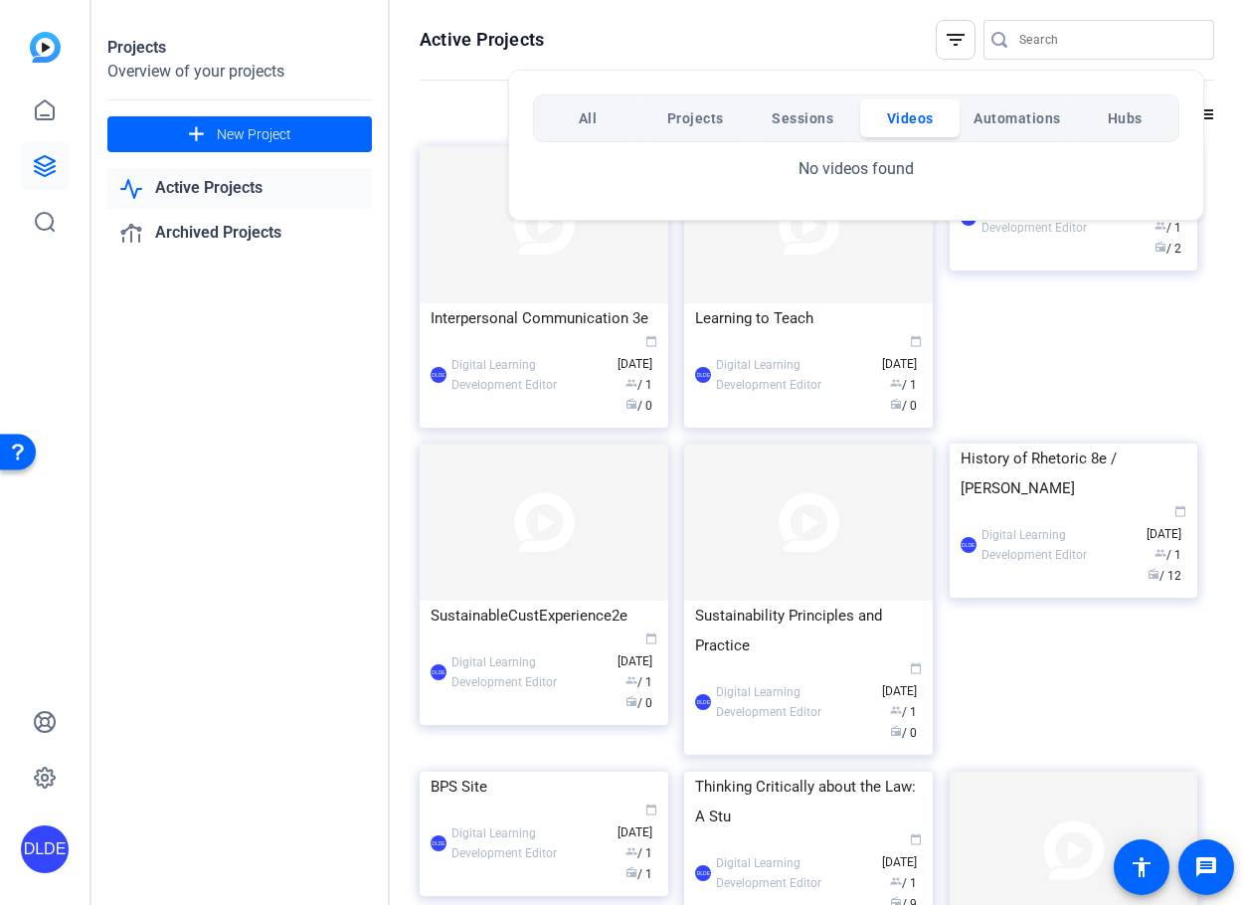
click at [797, 20] on div at bounding box center [622, 452] width 1244 height 905
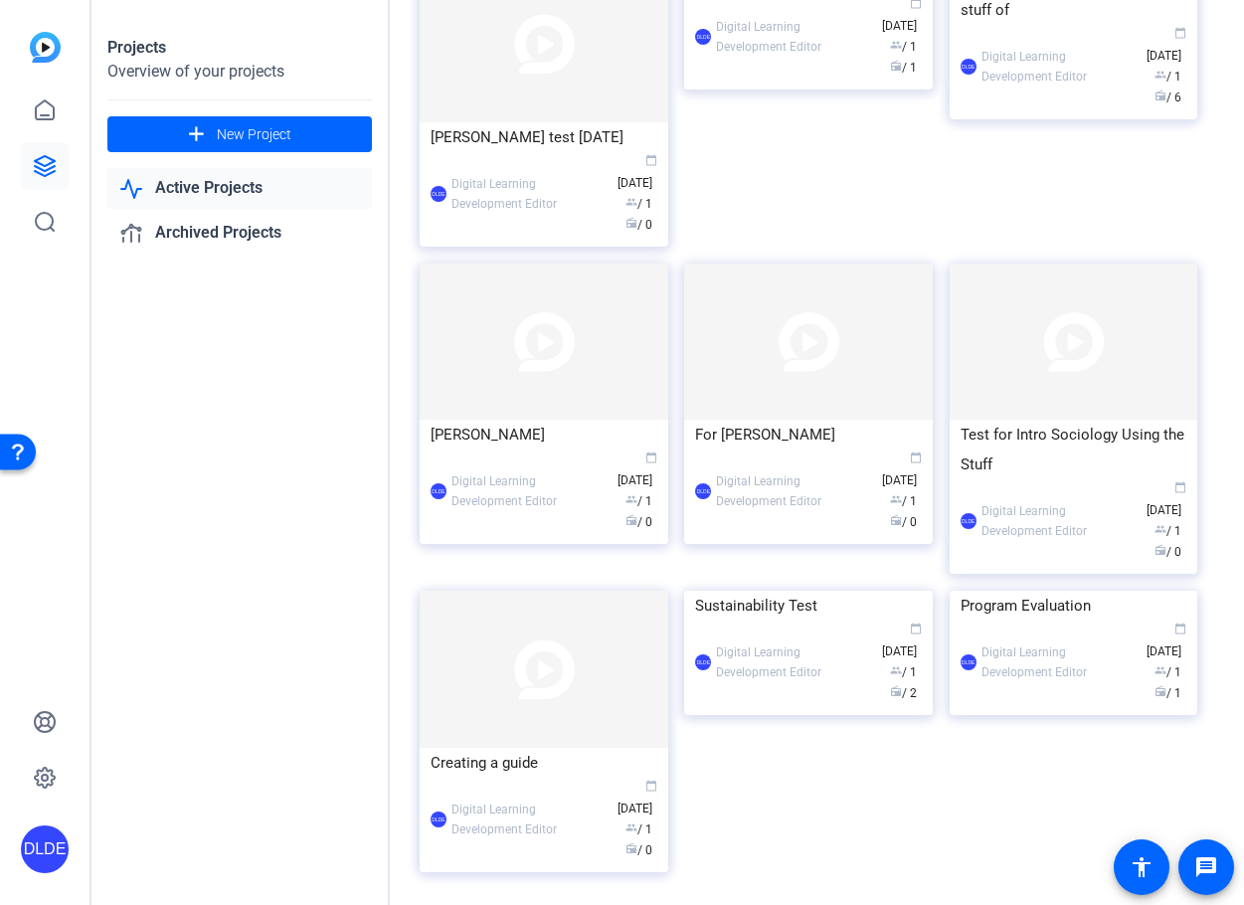
scroll to position [4070, 0]
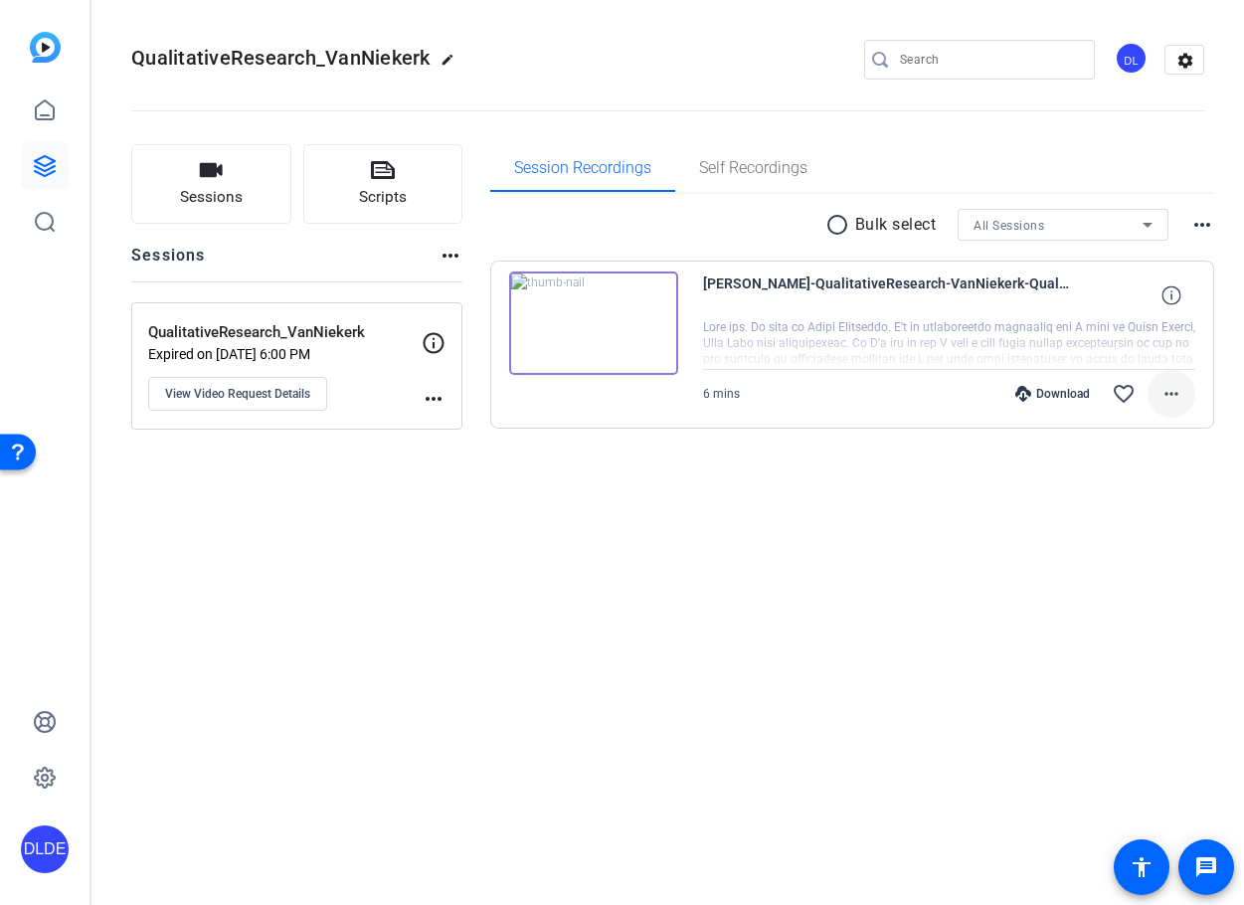
click at [953, 391] on mat-icon "more_horiz" at bounding box center [1172, 394] width 24 height 24
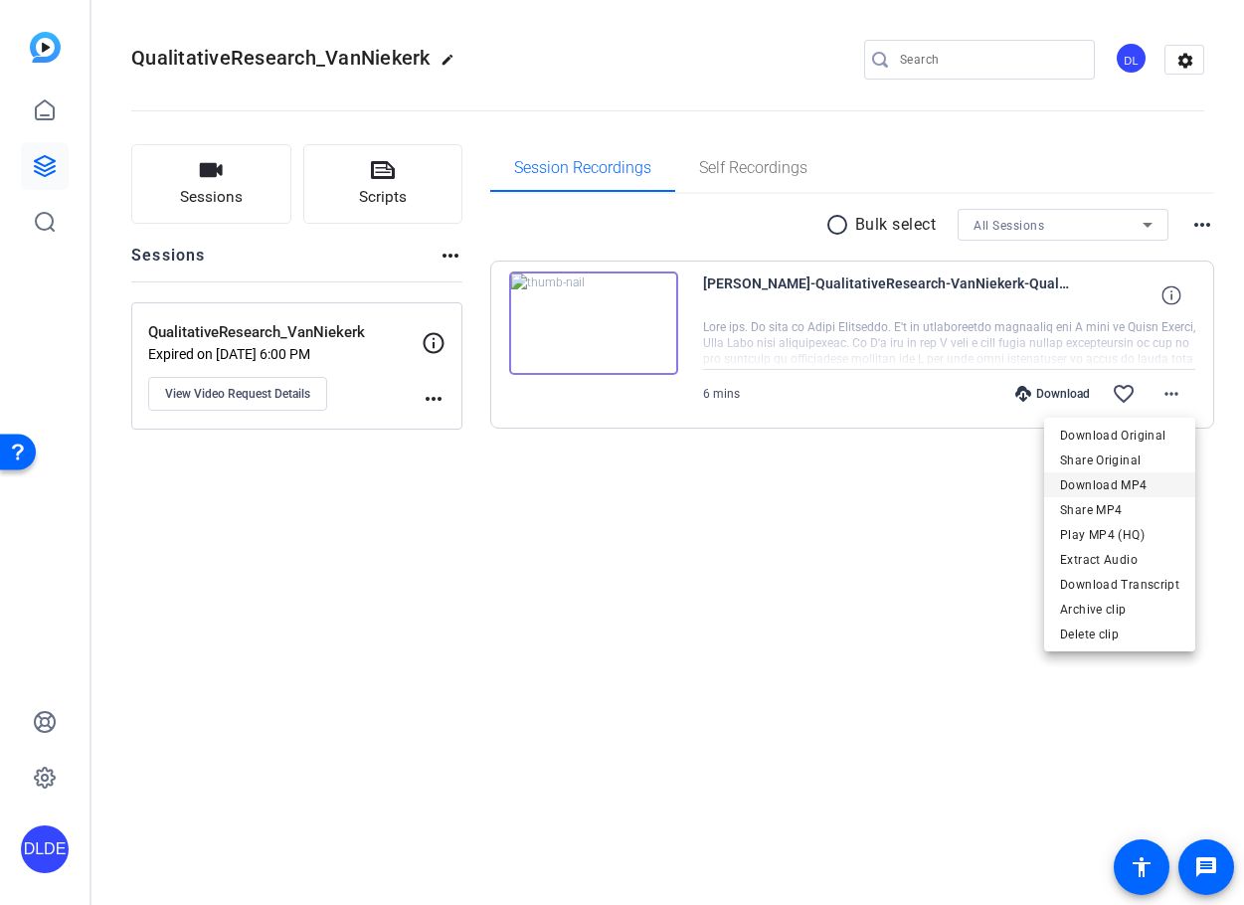
click at [953, 478] on span "Download MP4" at bounding box center [1119, 485] width 119 height 24
